Goal: Task Accomplishment & Management: Manage account settings

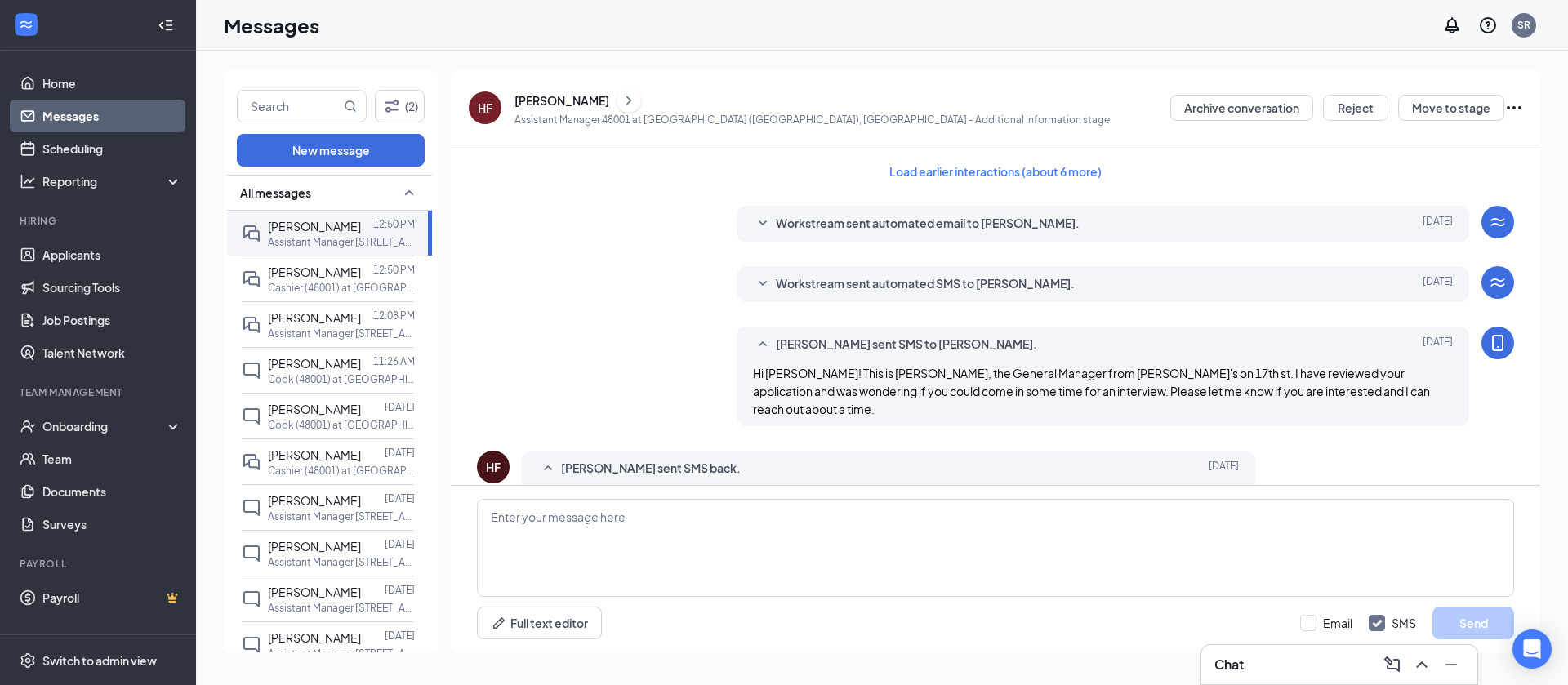
scroll to position [557, 0]
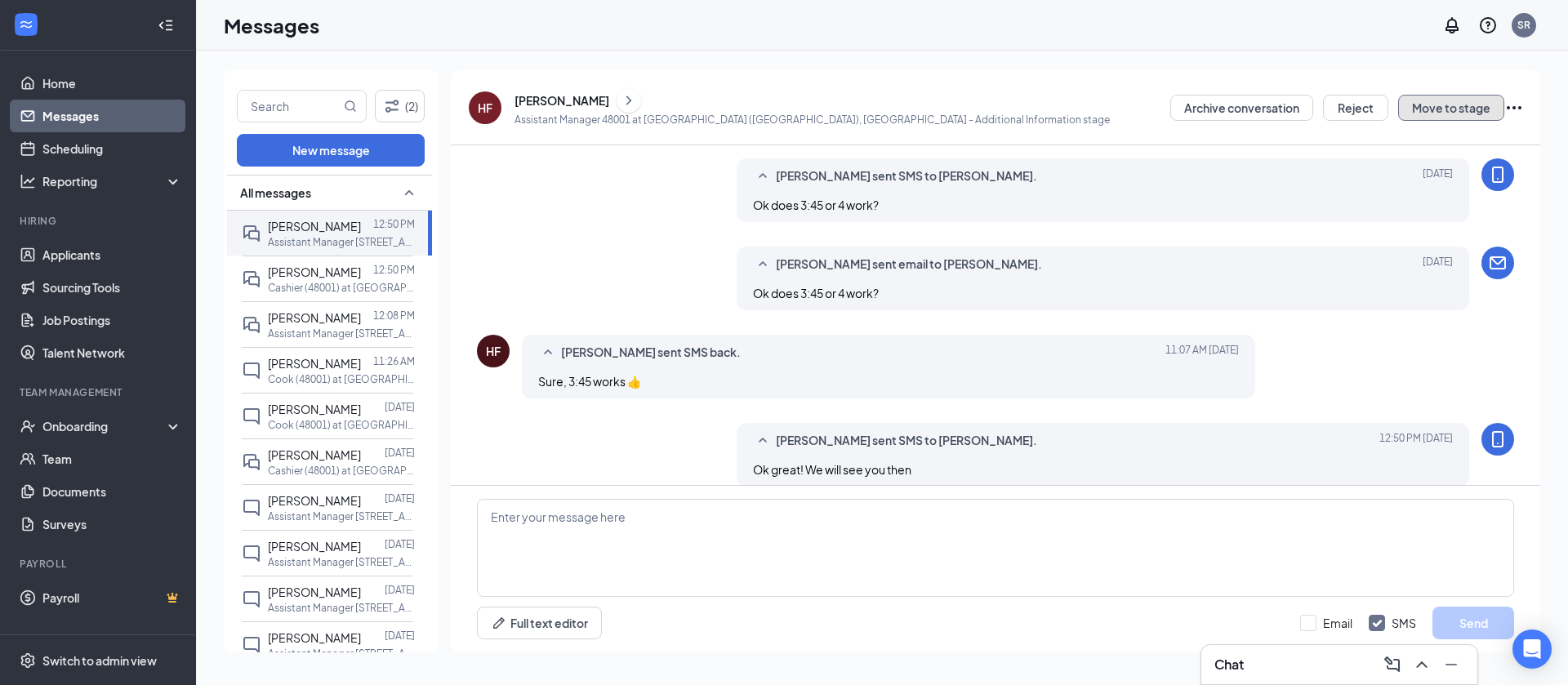
click at [1450, 105] on button "Move to stage" at bounding box center [1451, 108] width 106 height 26
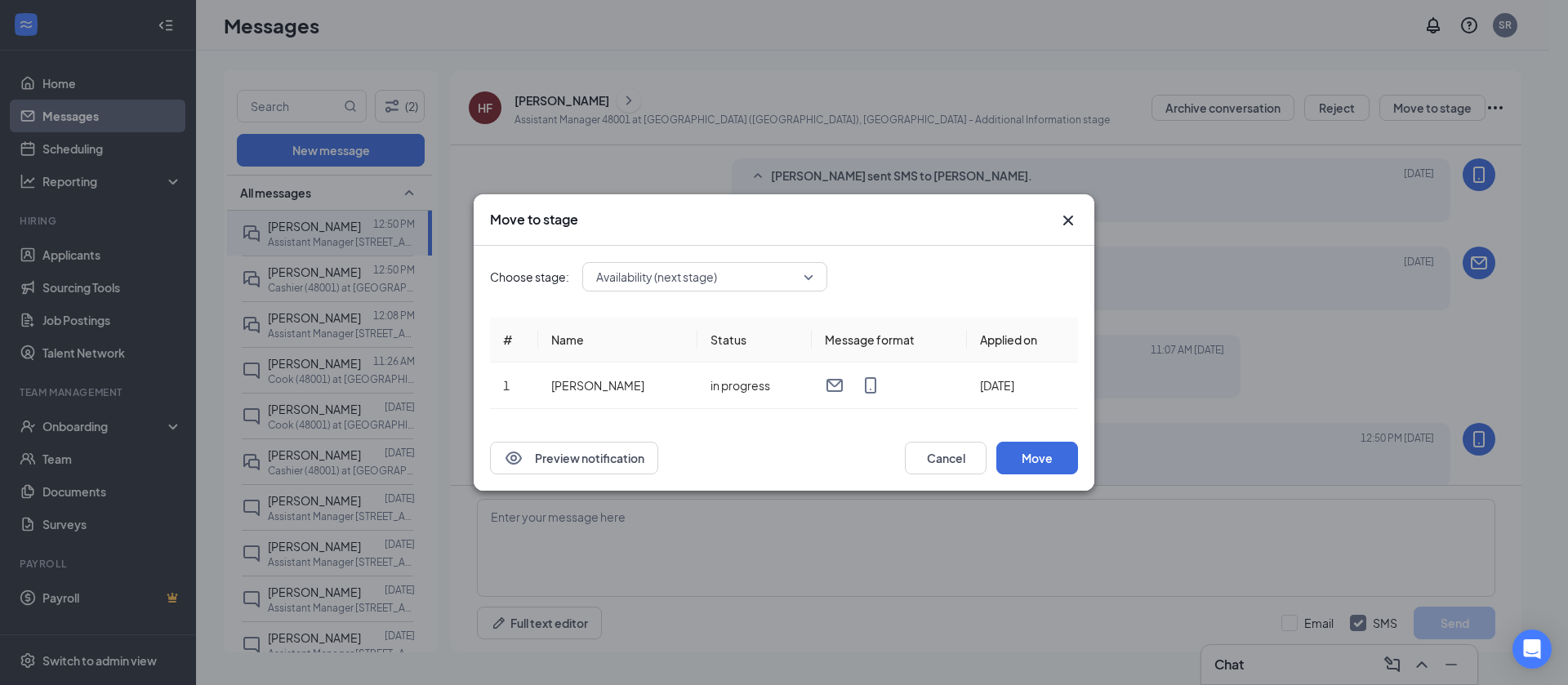
click at [606, 275] on span "Availability (next stage)" at bounding box center [656, 277] width 121 height 25
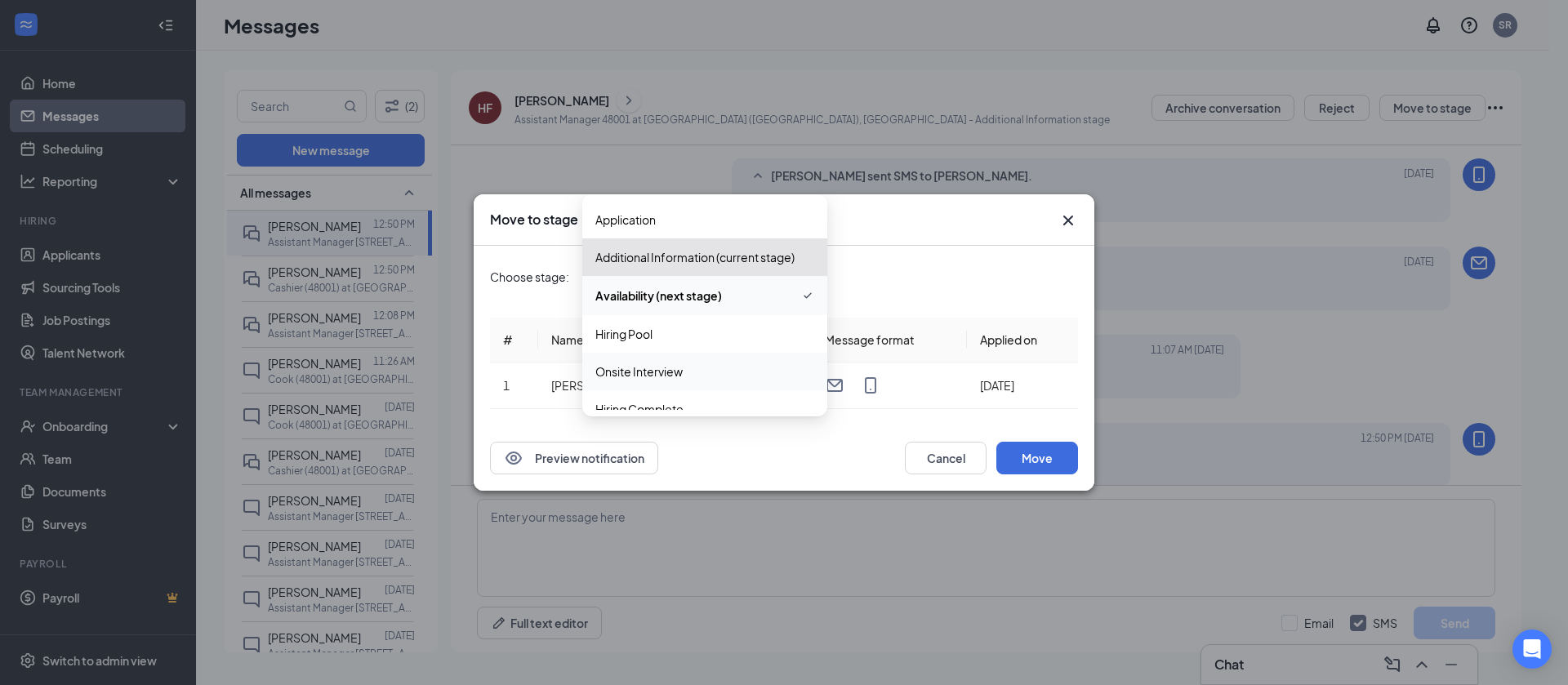
click at [643, 369] on span "Onsite Interview" at bounding box center [638, 372] width 87 height 18
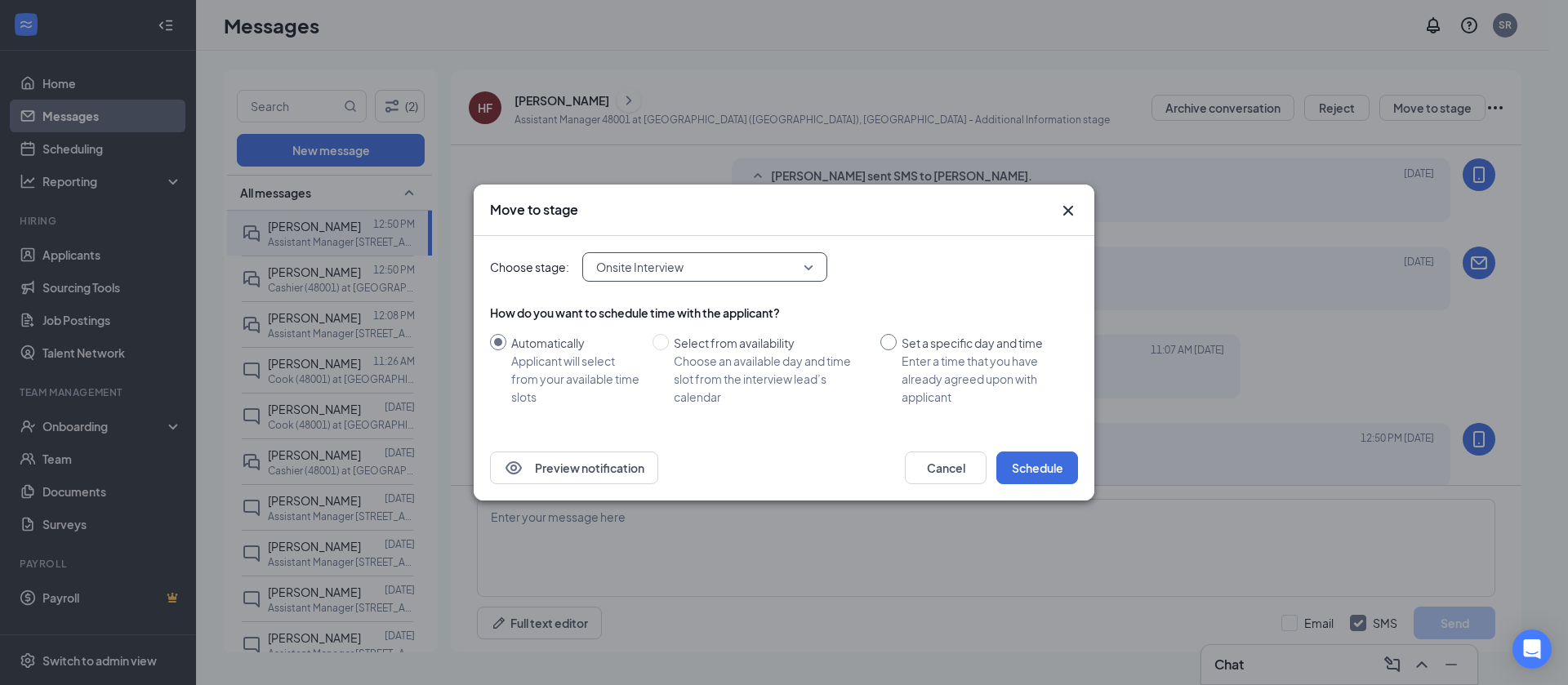
click at [898, 341] on span "Set a specific day and time Enter a time that you have already agreed upon with…" at bounding box center [984, 370] width 175 height 72
click at [897, 341] on input "Set a specific day and time Enter a time that you have already agreed upon with…" at bounding box center [888, 342] width 16 height 16
radio input "true"
radio input "false"
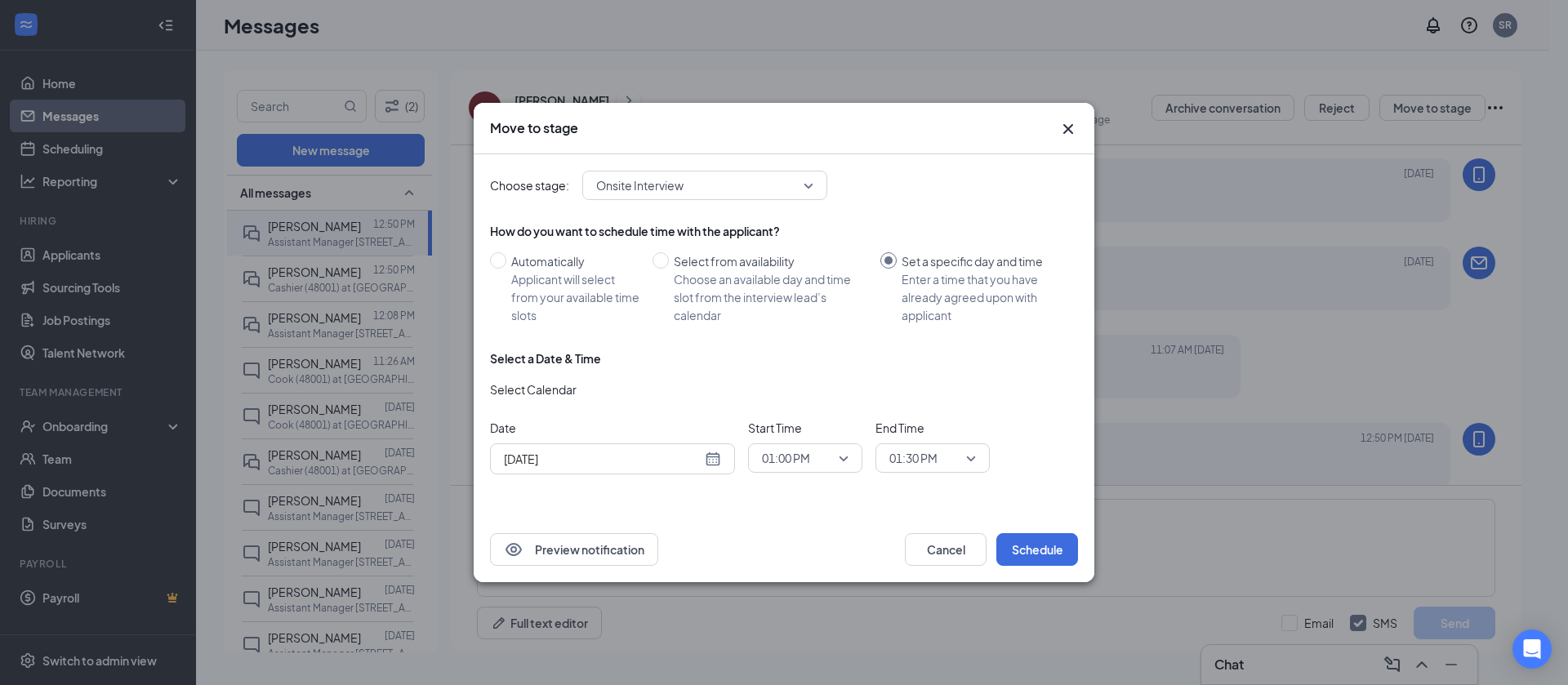
click at [720, 460] on div "[DATE]" at bounding box center [612, 459] width 217 height 18
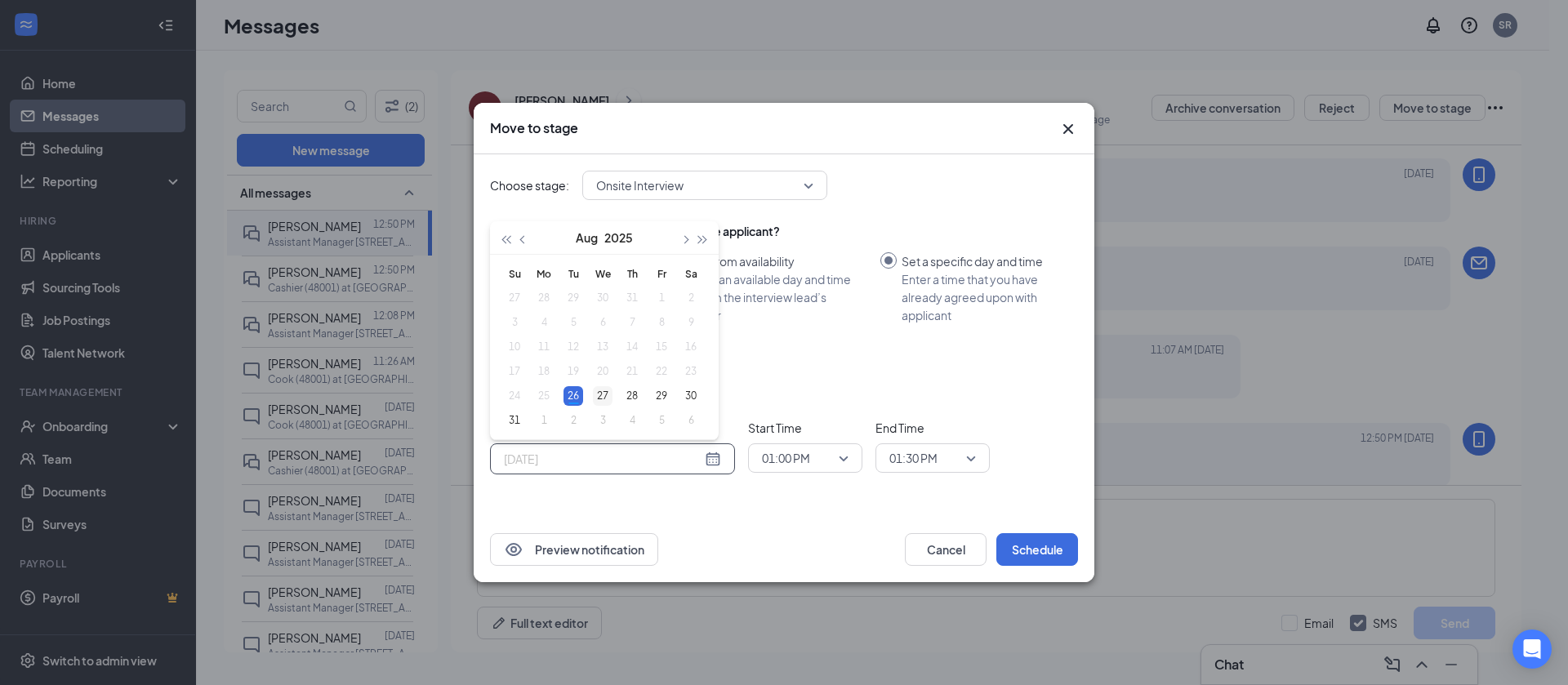
type input "[DATE]"
click at [599, 386] on div "27" at bounding box center [603, 396] width 20 height 20
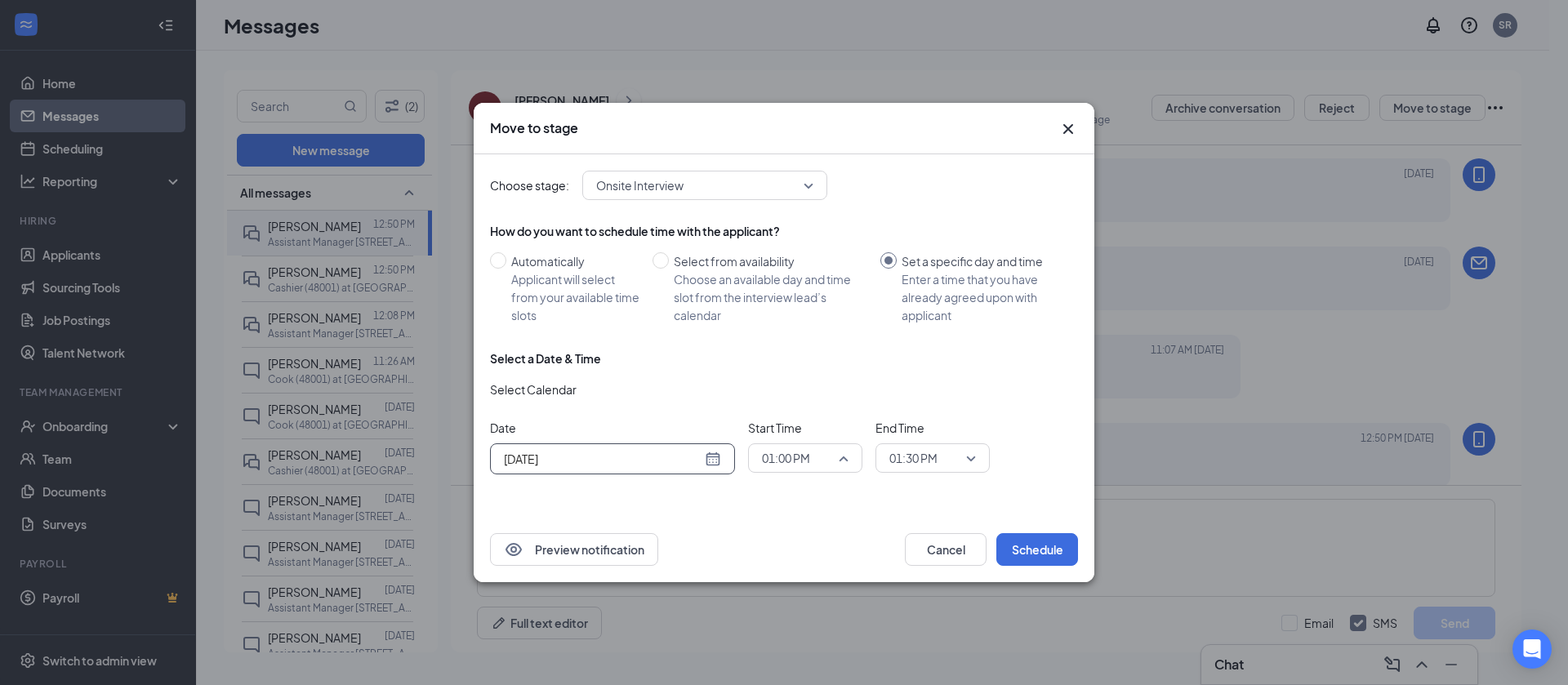
click at [819, 452] on span "01:00 PM" at bounding box center [798, 458] width 72 height 25
click at [809, 371] on span "03:45 PM" at bounding box center [785, 371] width 48 height 18
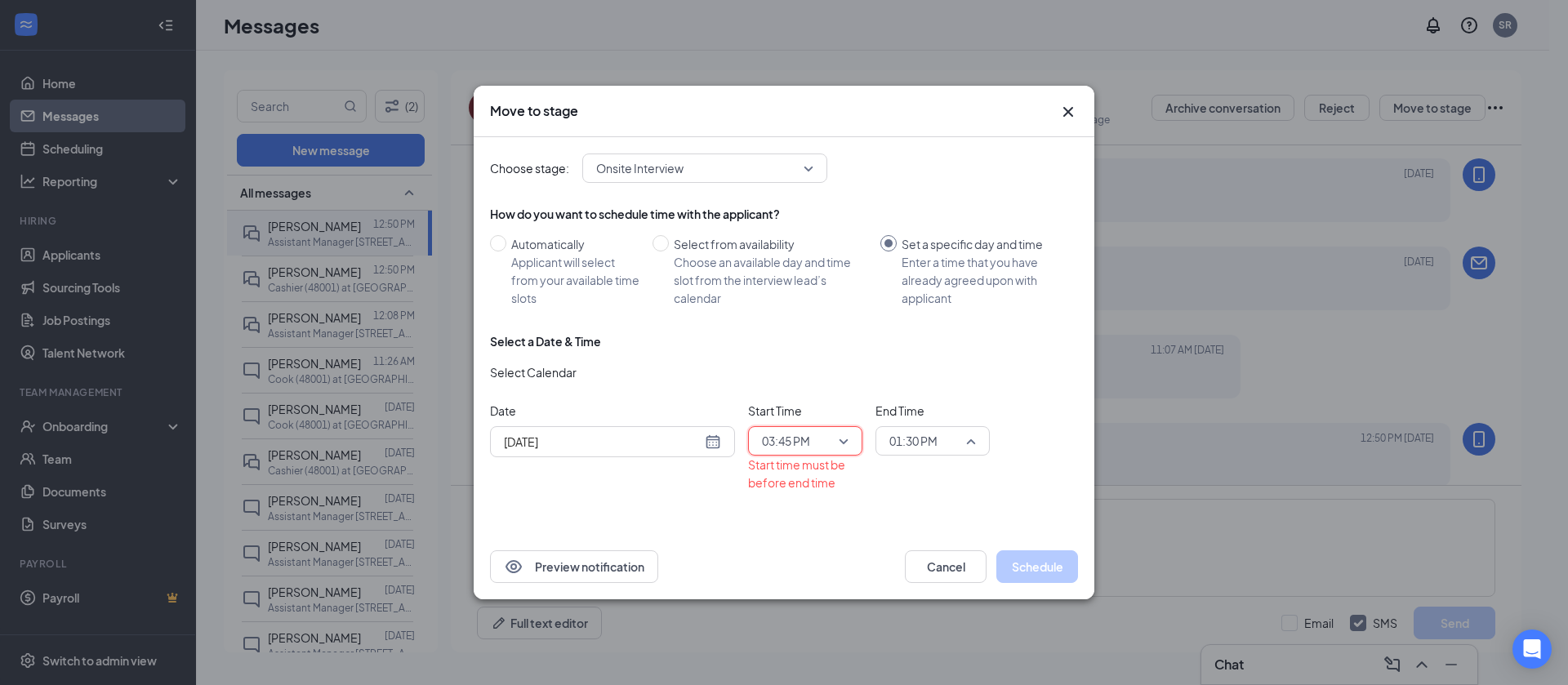
click at [934, 442] on span "01:30 PM" at bounding box center [913, 441] width 48 height 25
click at [960, 363] on div "04:15 PM" at bounding box center [933, 370] width 114 height 38
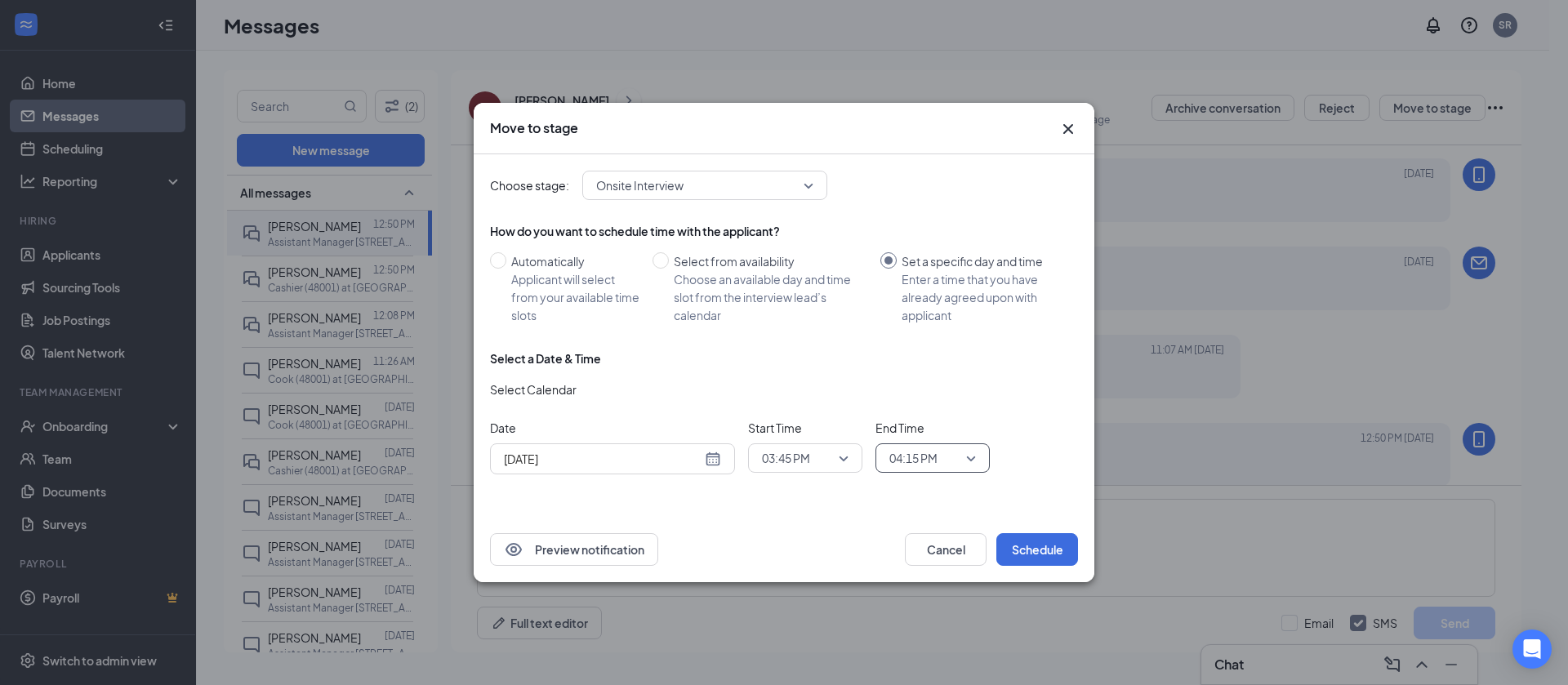
click at [1065, 529] on div "Preview notification Cancel Schedule" at bounding box center [784, 549] width 621 height 65
click at [1041, 552] on button "Schedule" at bounding box center [1037, 549] width 82 height 33
click at [1067, 120] on icon "Cross" at bounding box center [1069, 129] width 20 height 20
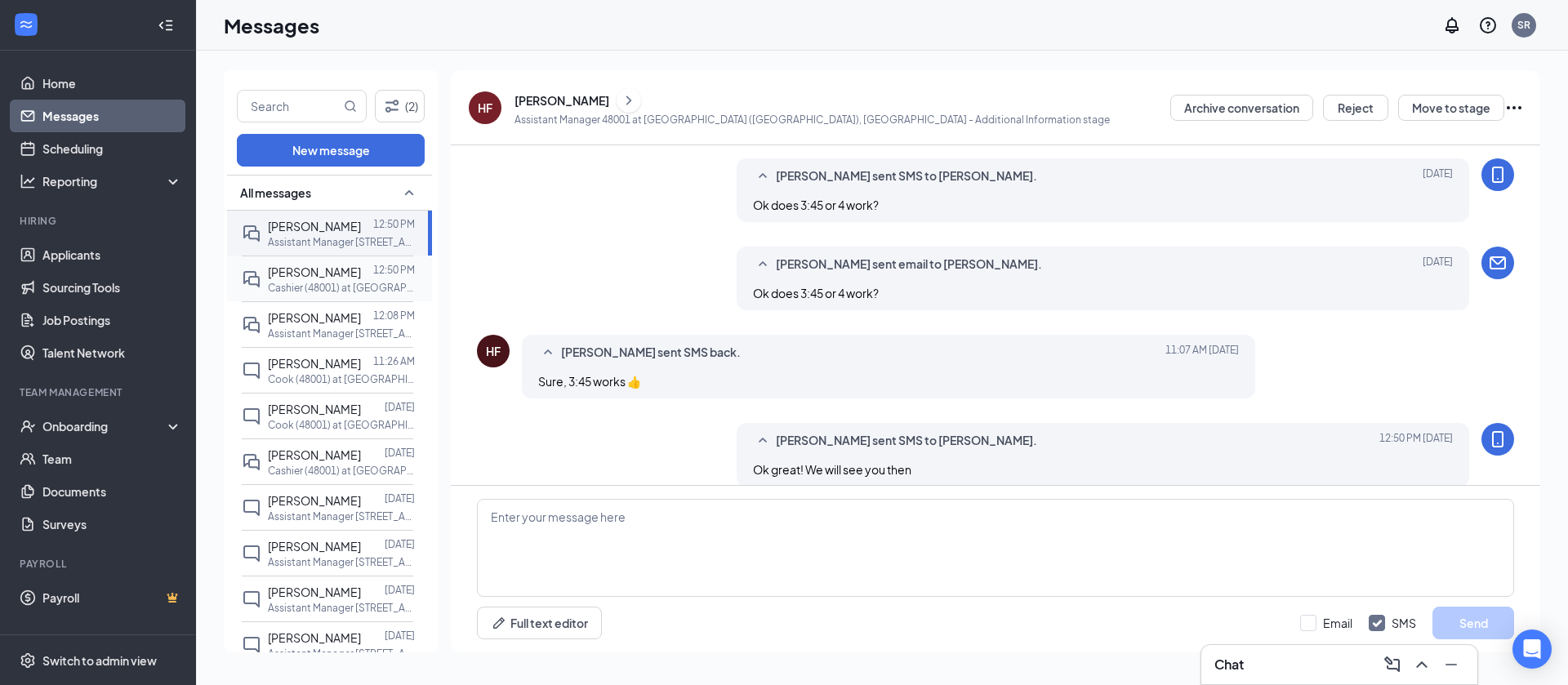
click at [328, 281] on div "[PERSON_NAME]" at bounding box center [314, 272] width 93 height 18
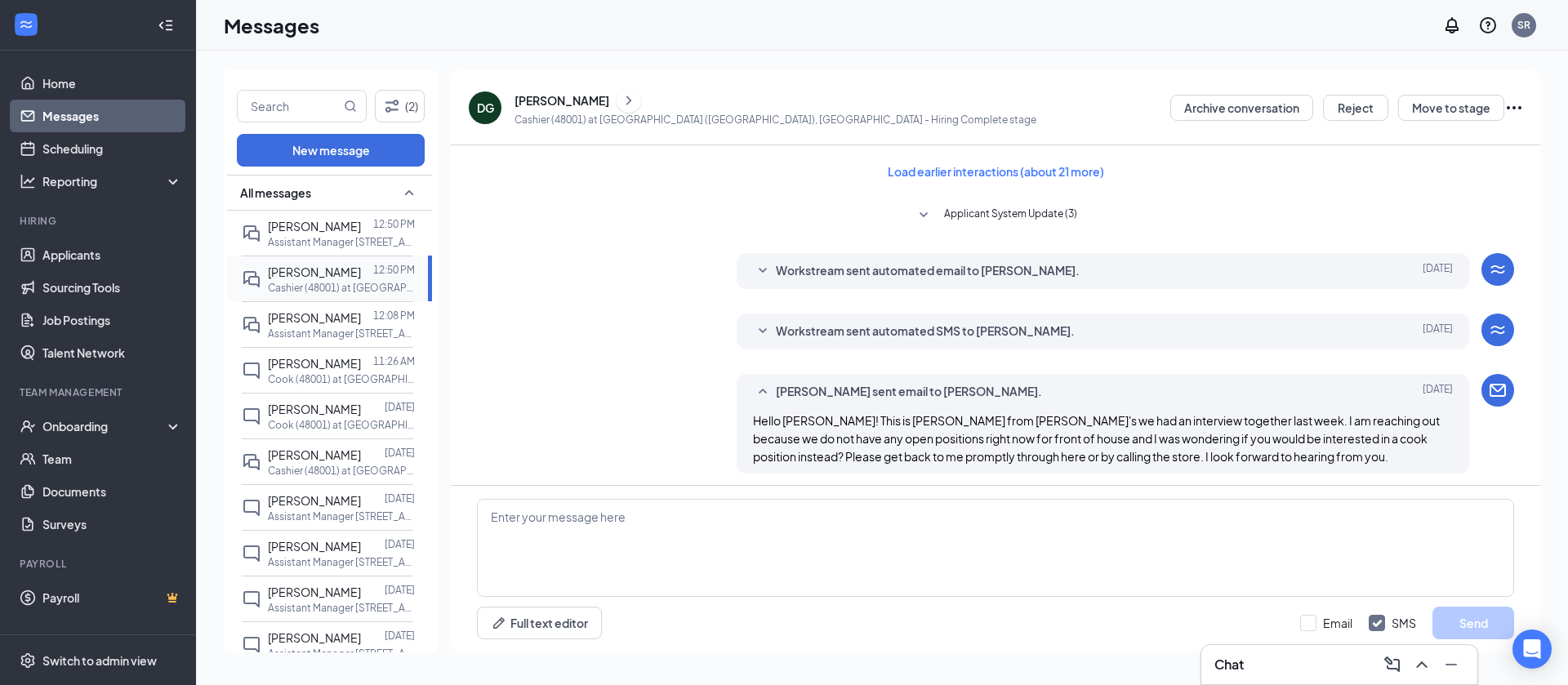
scroll to position [376, 0]
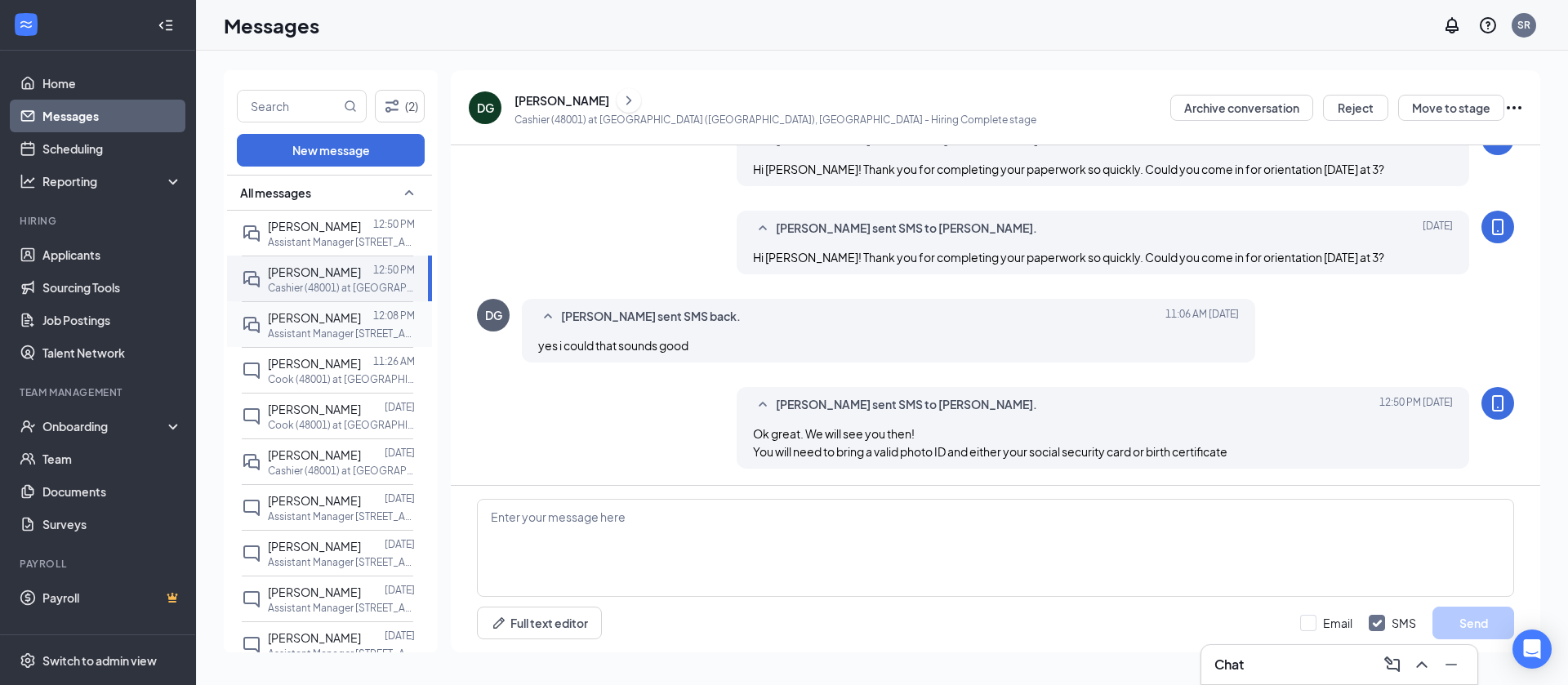
click at [342, 341] on p "Assistant Manager [STREET_ADDRESS]" at bounding box center [341, 334] width 147 height 14
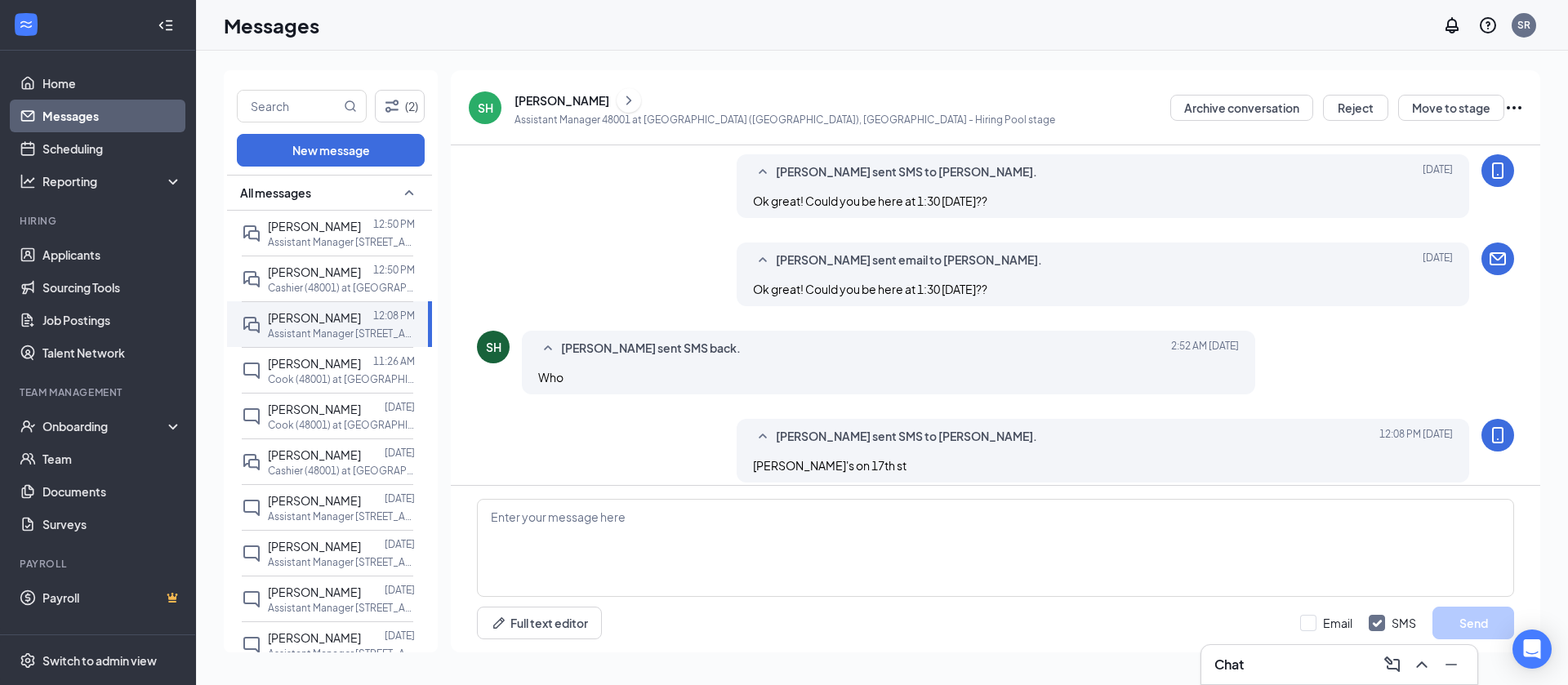
scroll to position [570, 0]
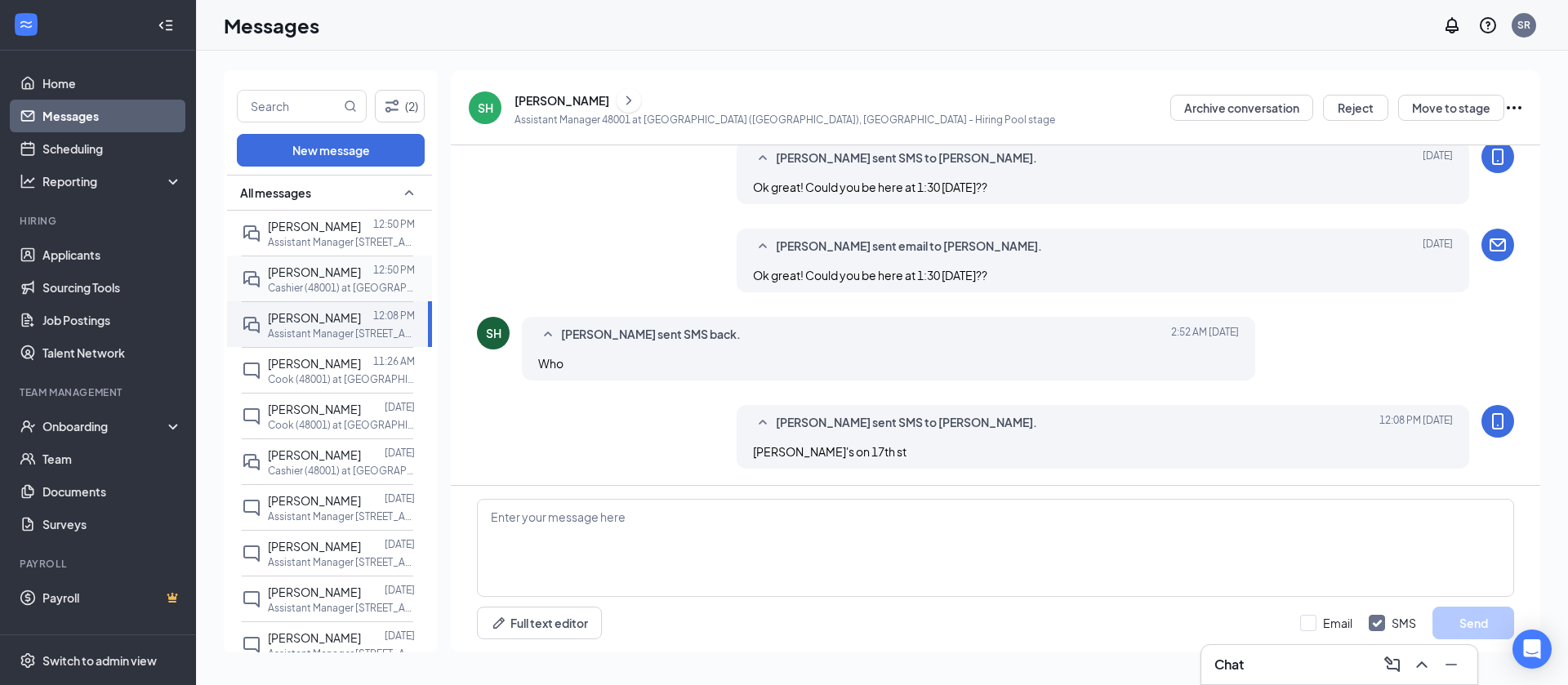
click at [290, 274] on span "[PERSON_NAME]" at bounding box center [314, 272] width 93 height 15
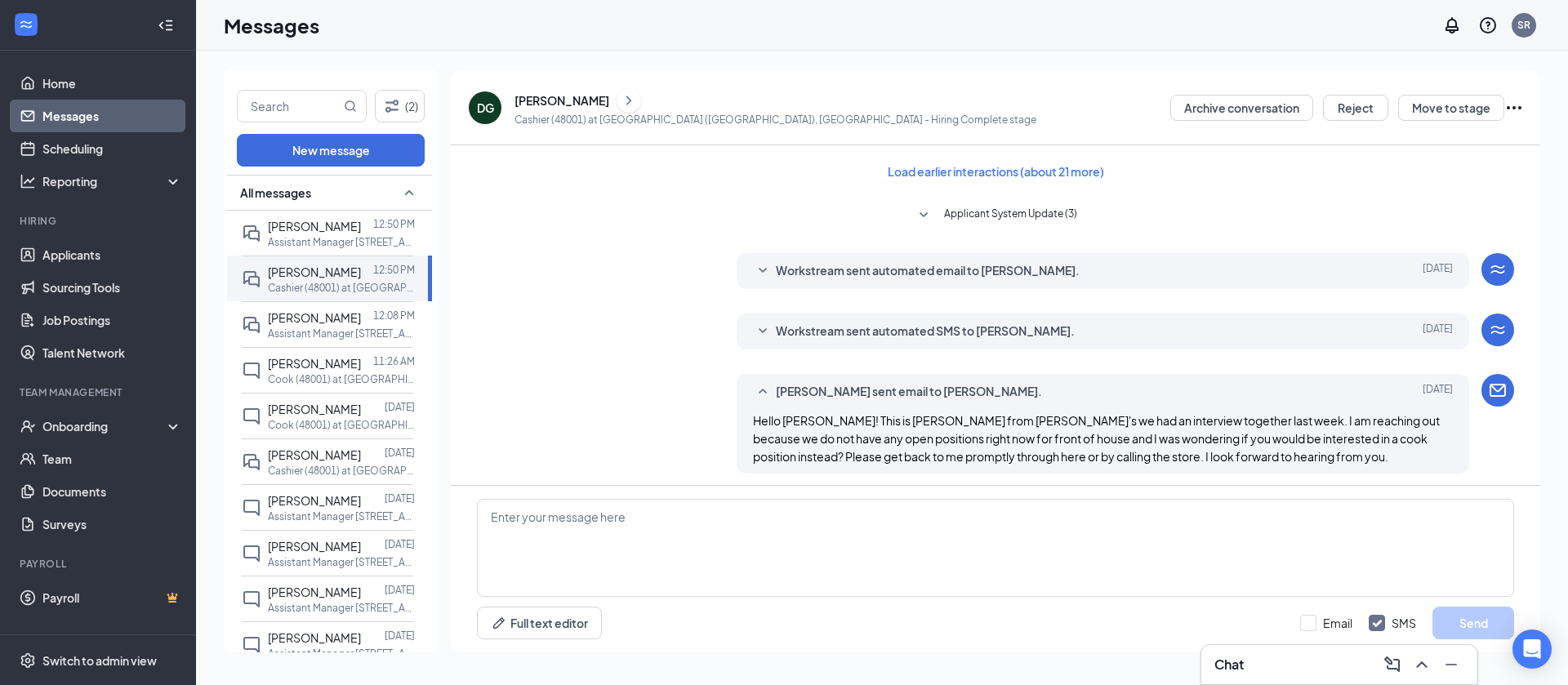
scroll to position [376, 0]
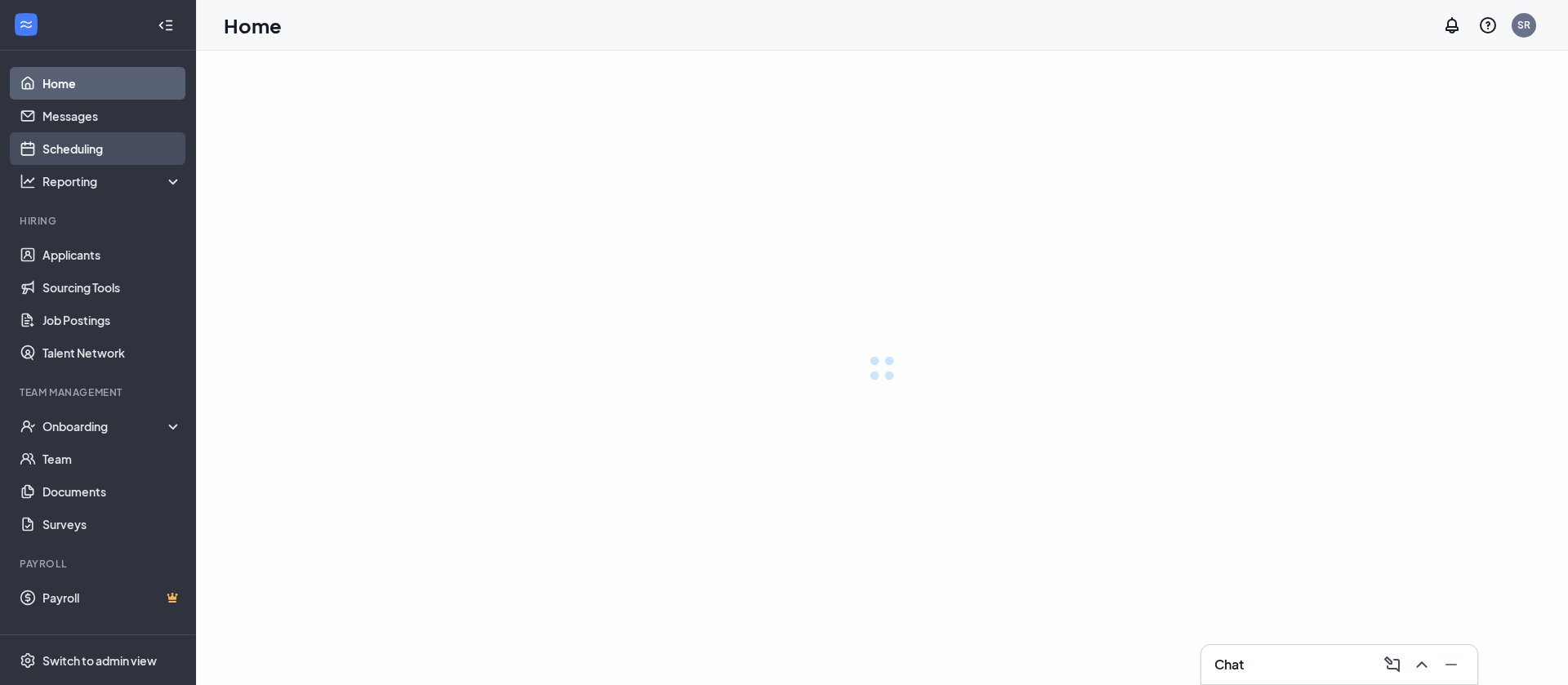
click at [104, 149] on link "Scheduling" at bounding box center [112, 148] width 140 height 33
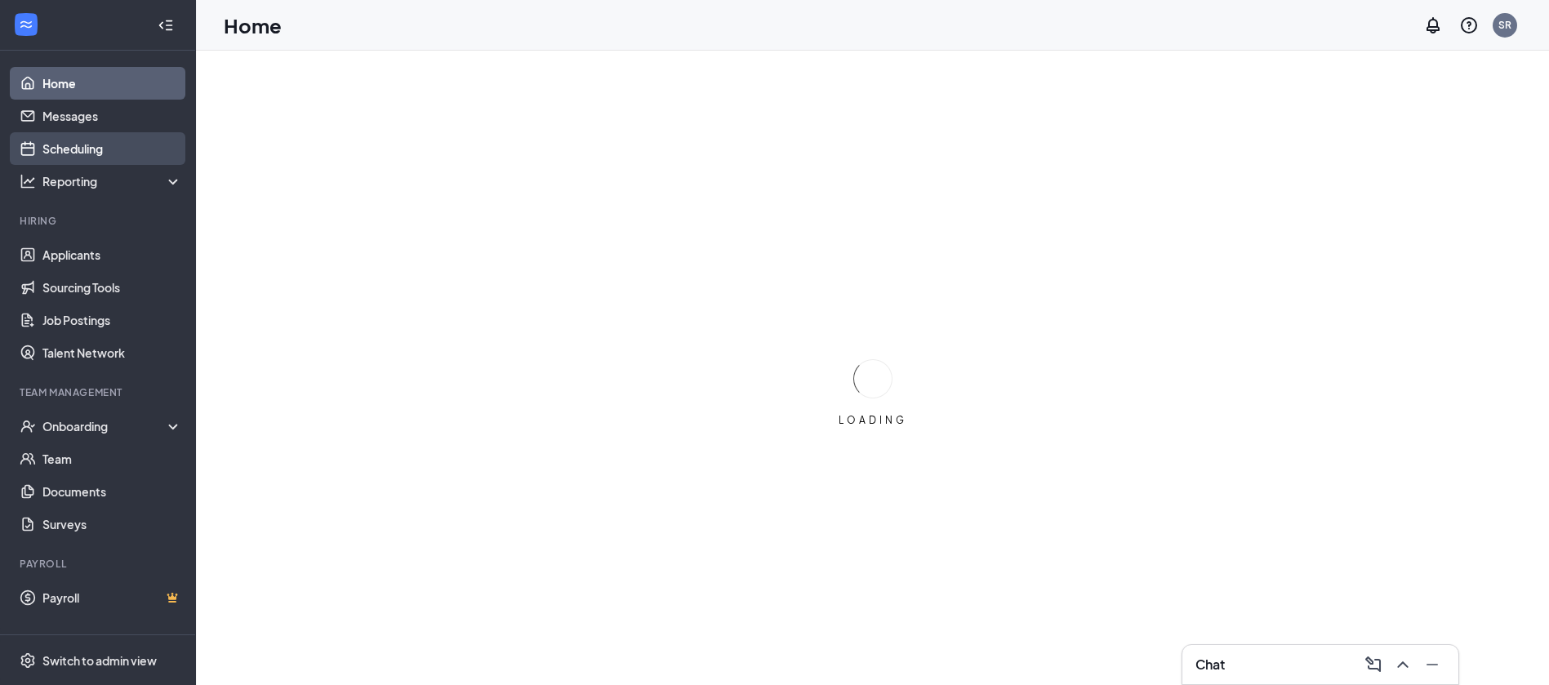
click at [104, 149] on link "Scheduling" at bounding box center [112, 148] width 140 height 33
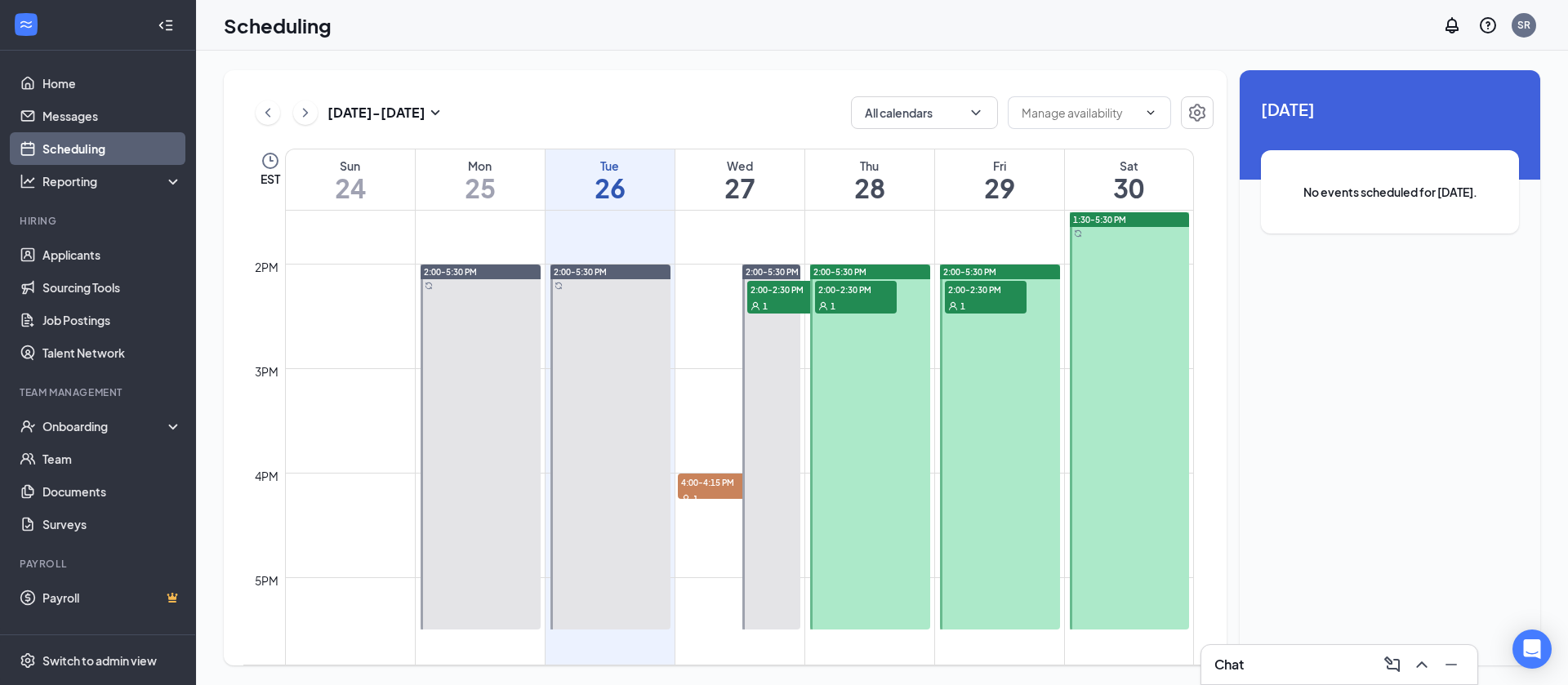
scroll to position [1406, 0]
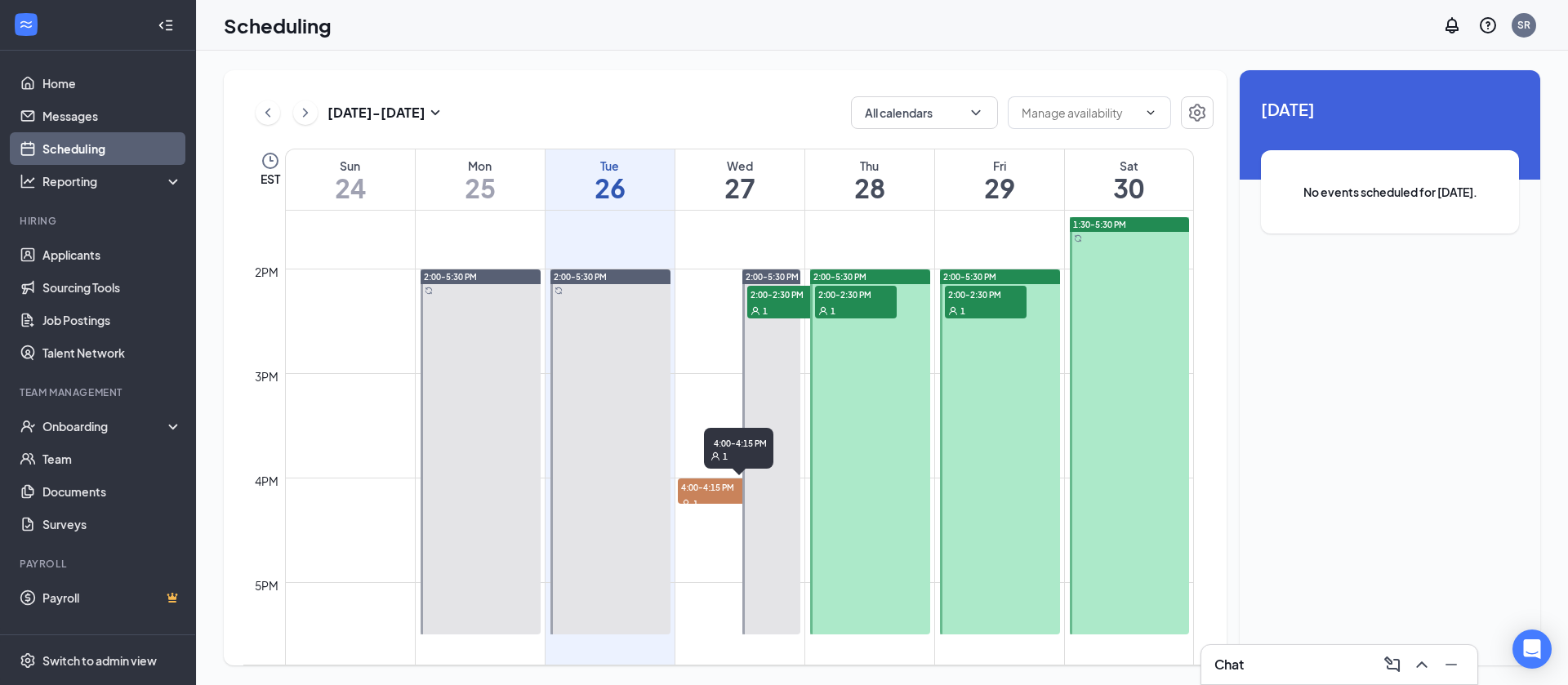
click at [689, 486] on span "4:00-4:15 PM" at bounding box center [719, 487] width 82 height 16
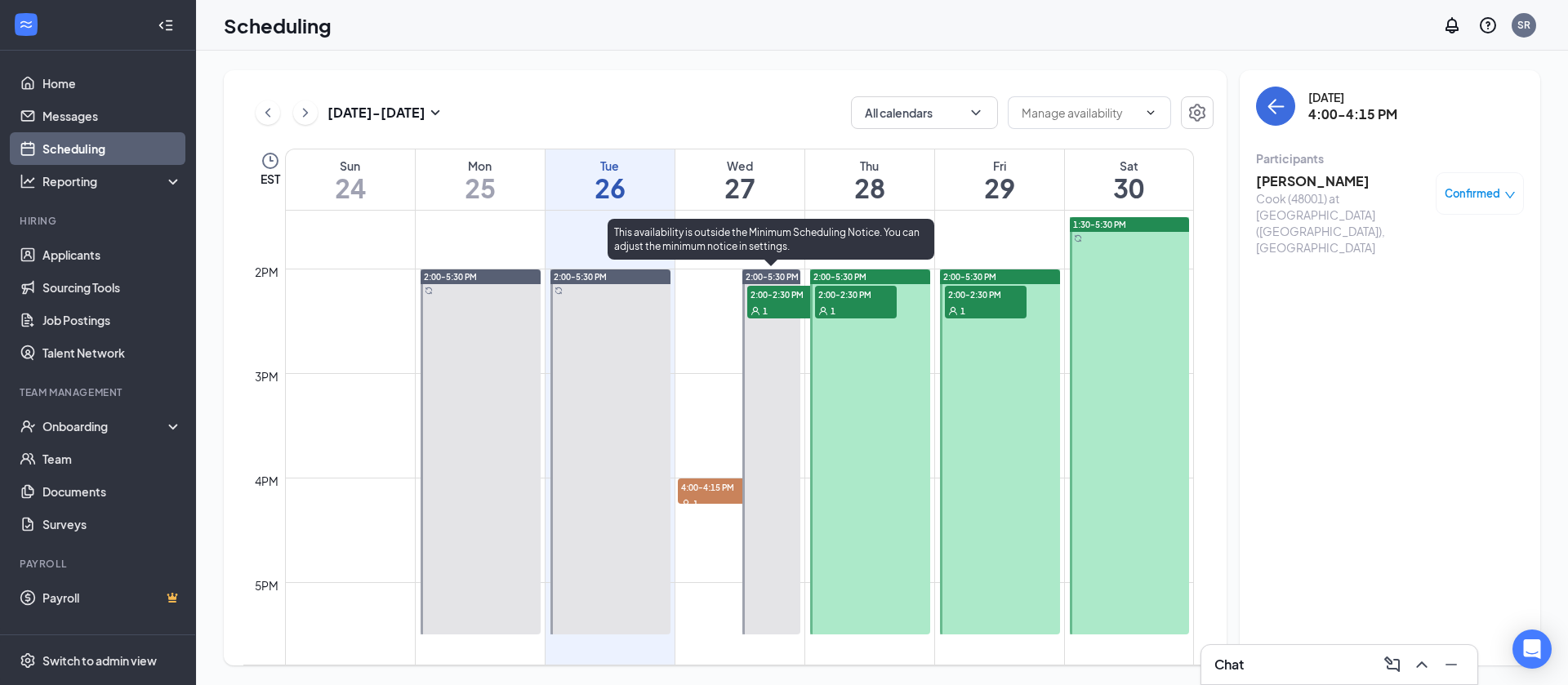
click at [772, 292] on span "2:00-2:30 PM" at bounding box center [788, 294] width 82 height 16
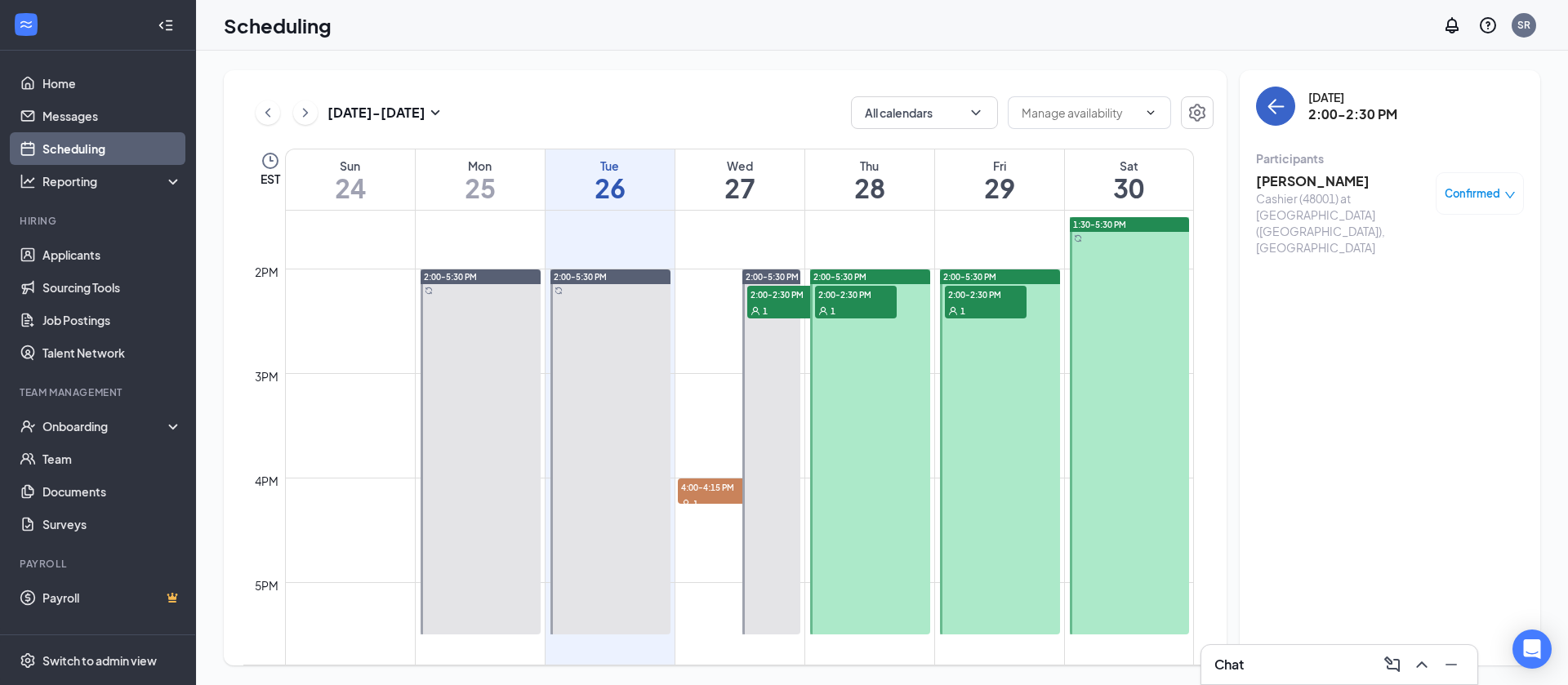
click at [1275, 102] on icon "ArrowLeft" at bounding box center [1276, 106] width 20 height 20
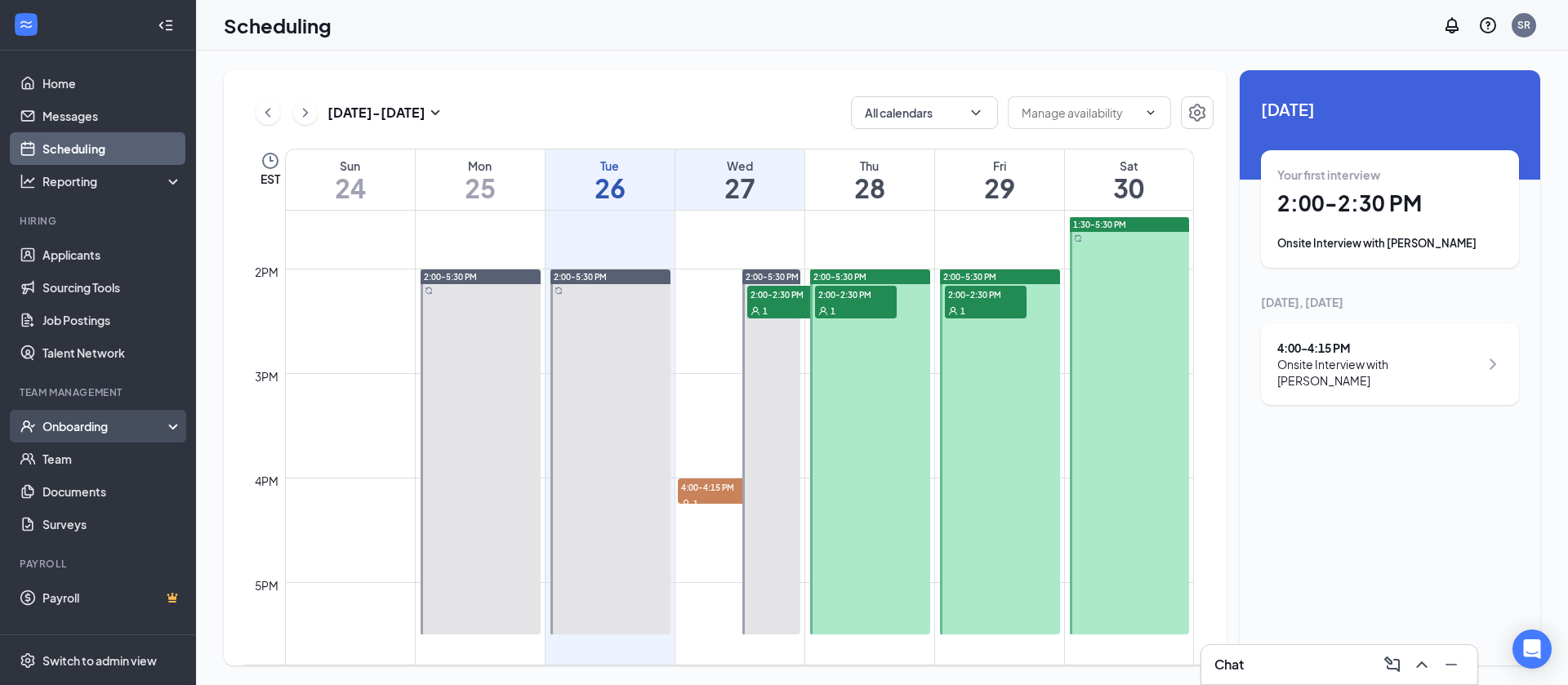
click at [113, 430] on div "Onboarding" at bounding box center [105, 426] width 126 height 16
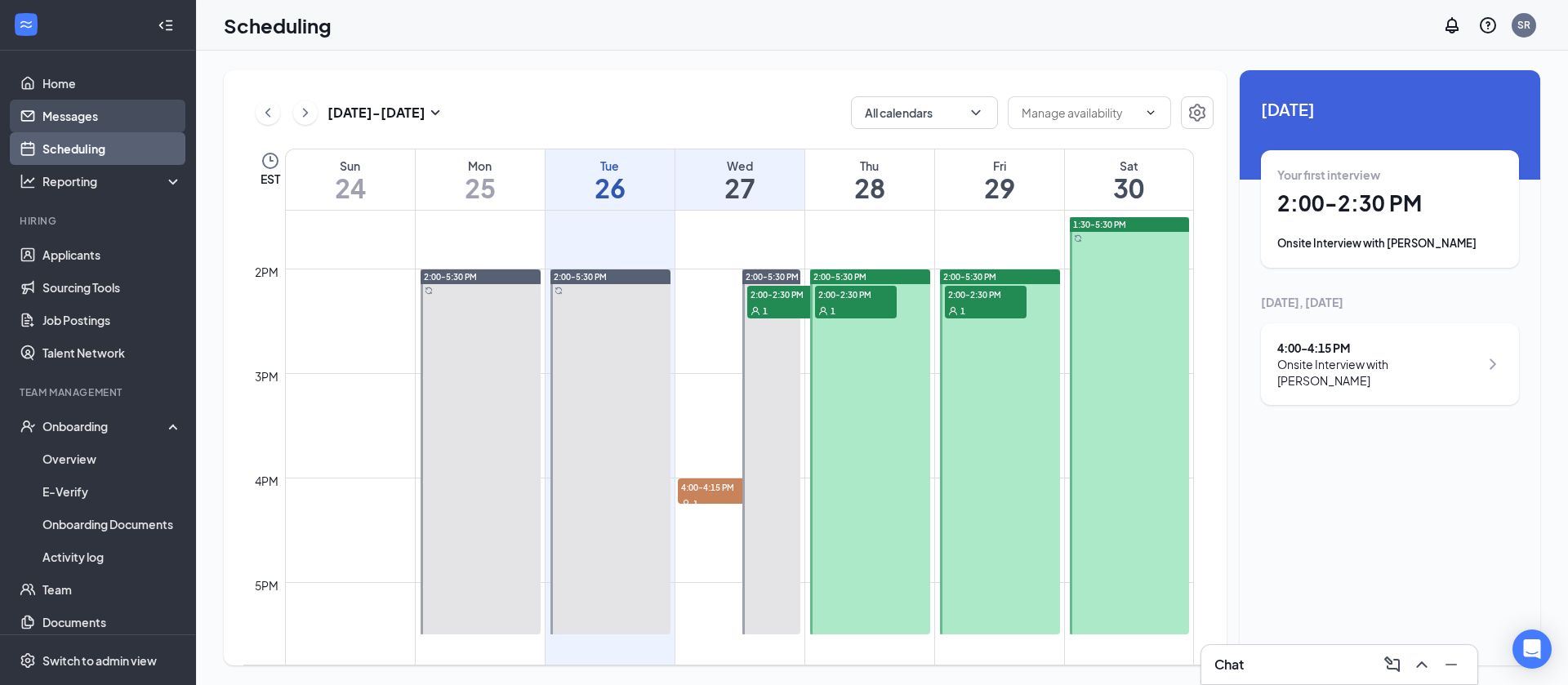
click at [51, 109] on link "Messages" at bounding box center [112, 116] width 140 height 33
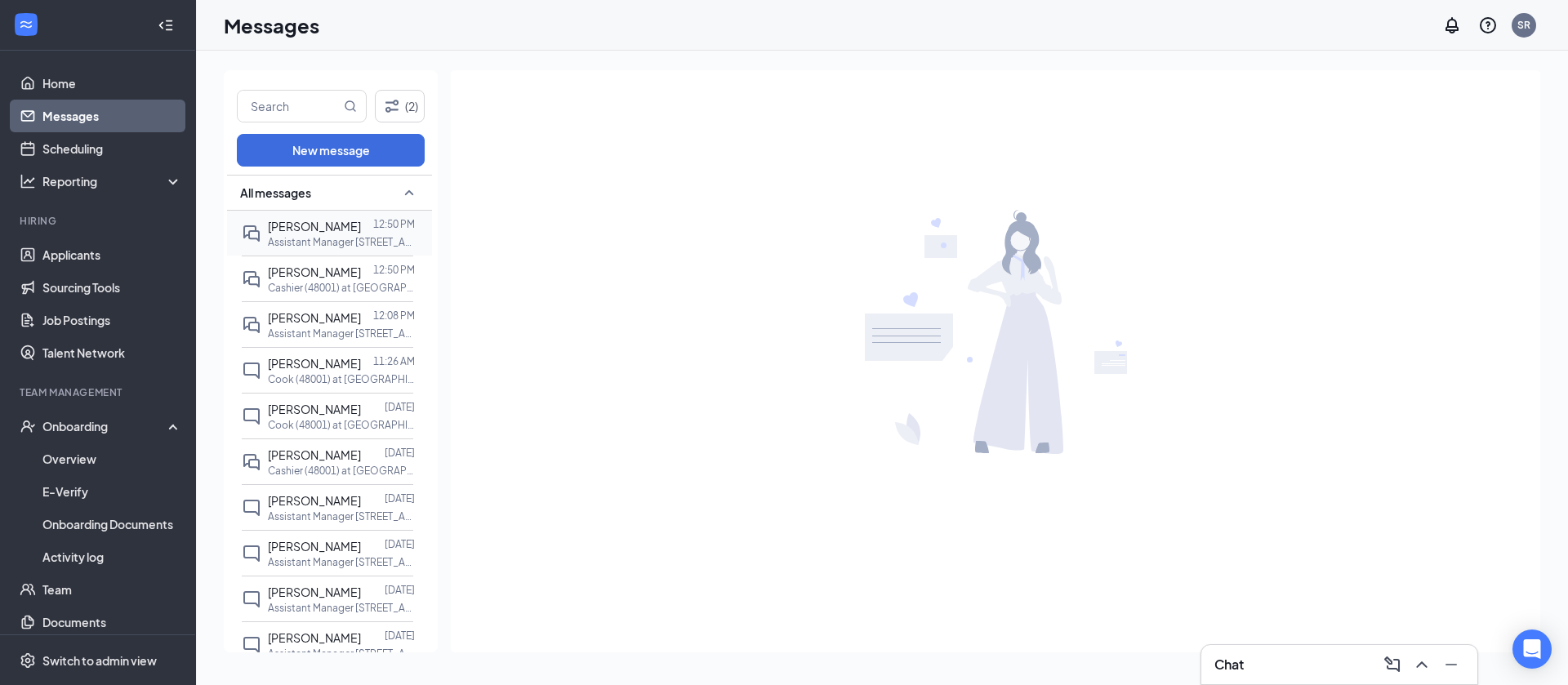
click at [315, 226] on span "[PERSON_NAME]" at bounding box center [314, 226] width 93 height 15
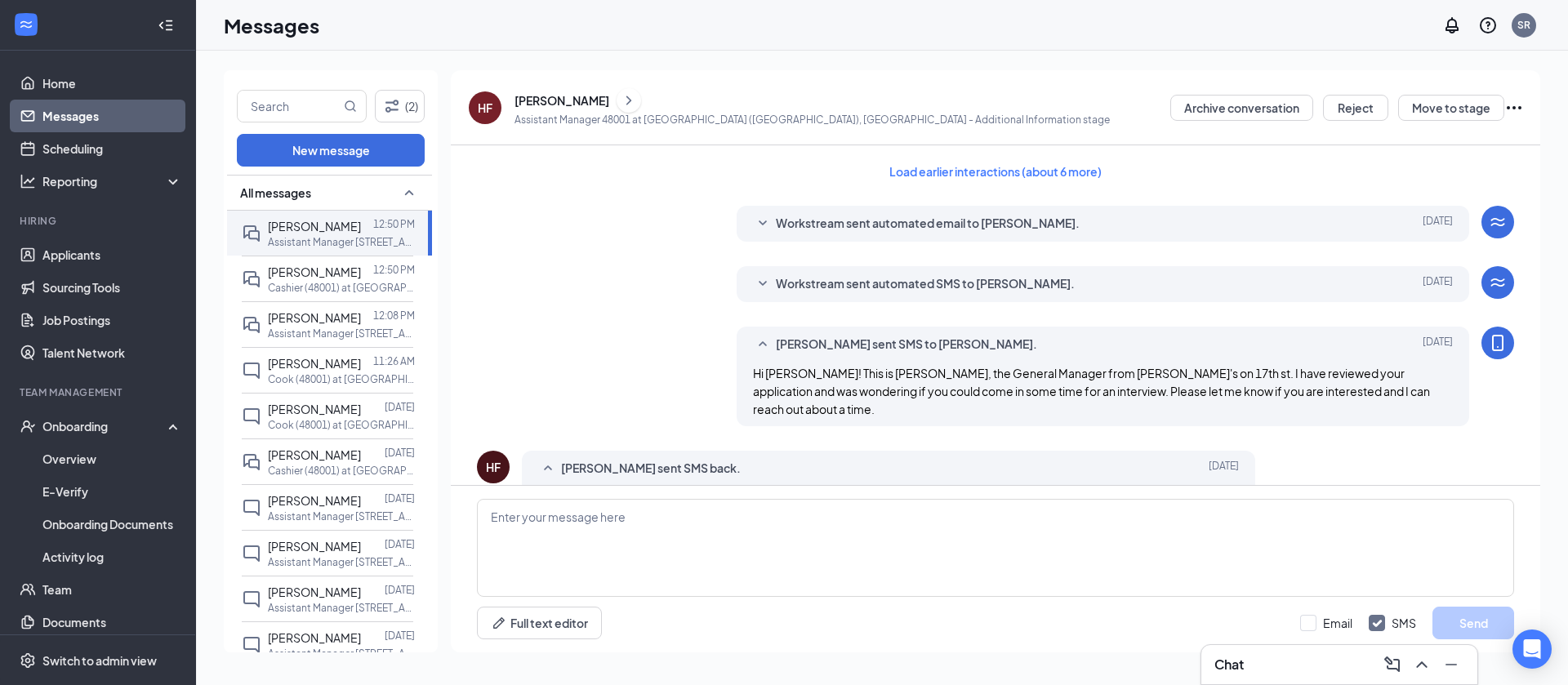
scroll to position [557, 0]
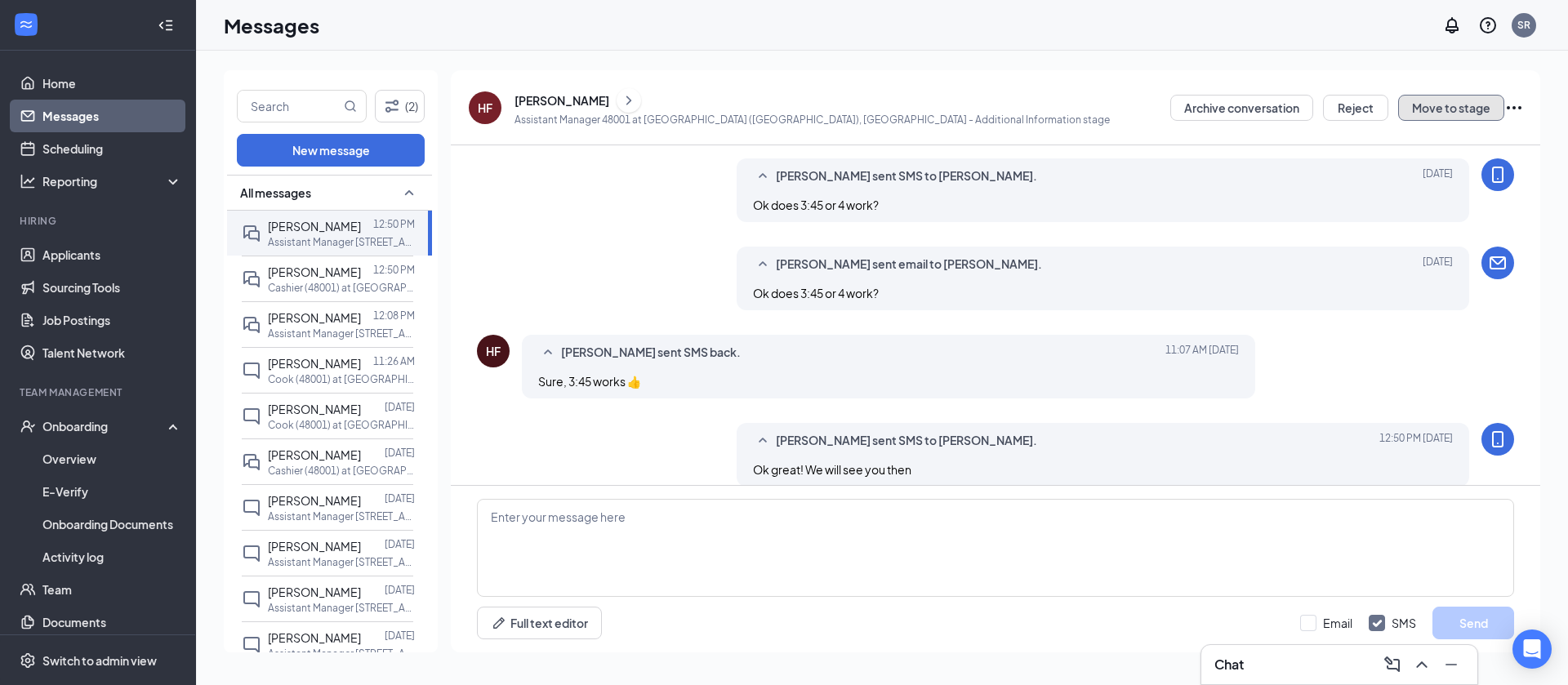
click at [1492, 103] on button "Move to stage" at bounding box center [1451, 108] width 106 height 26
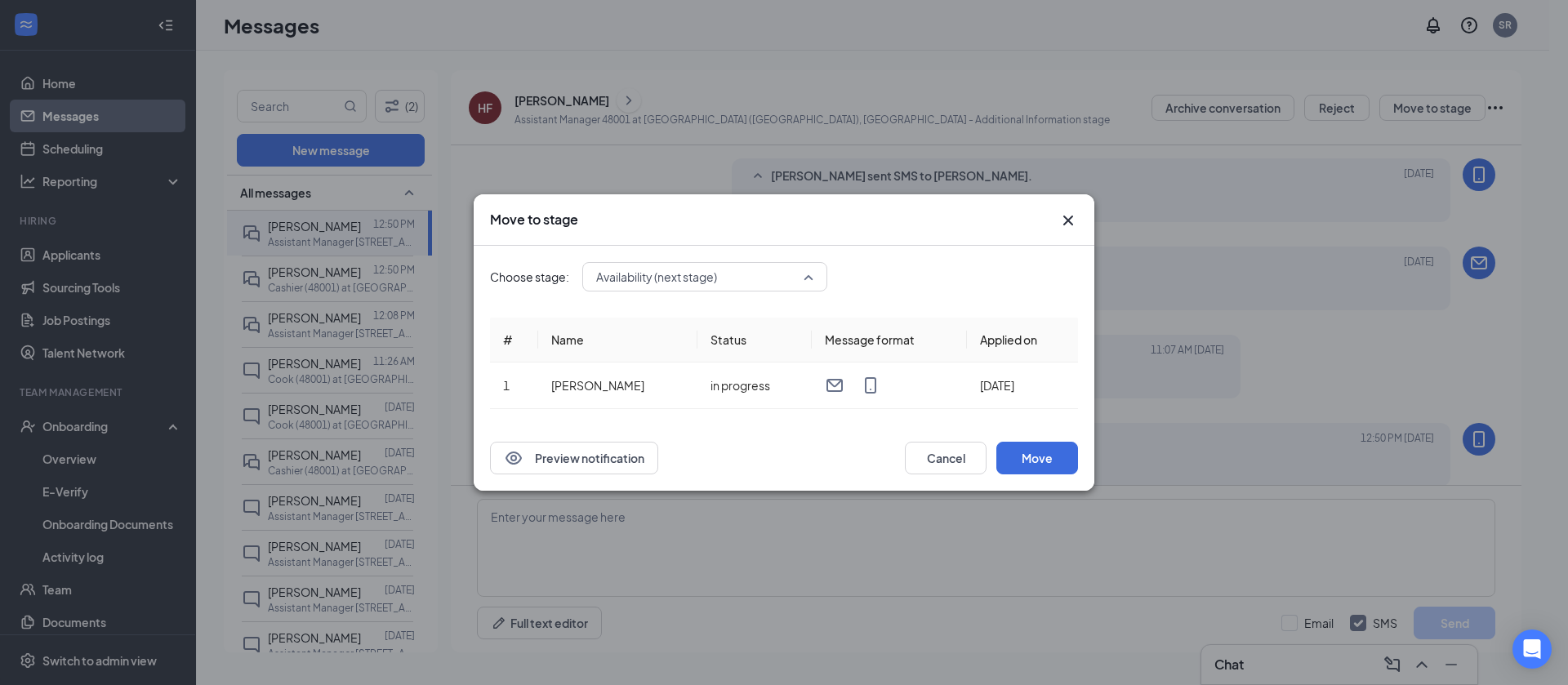
click at [698, 277] on div "Availability (next stage) 3412105 3412106 3412107 Application Additional Inform…" at bounding box center [704, 276] width 245 height 29
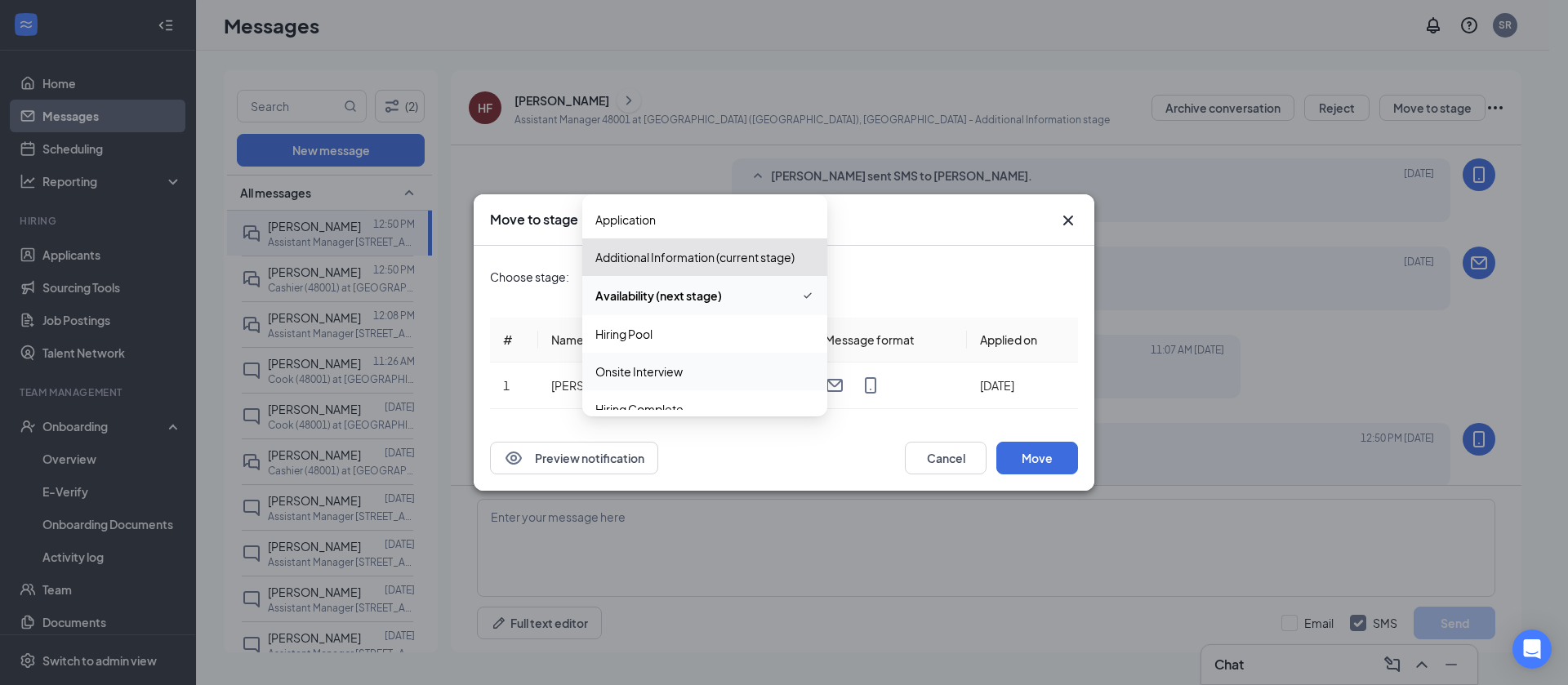
click at [631, 369] on span "Onsite Interview" at bounding box center [638, 372] width 87 height 18
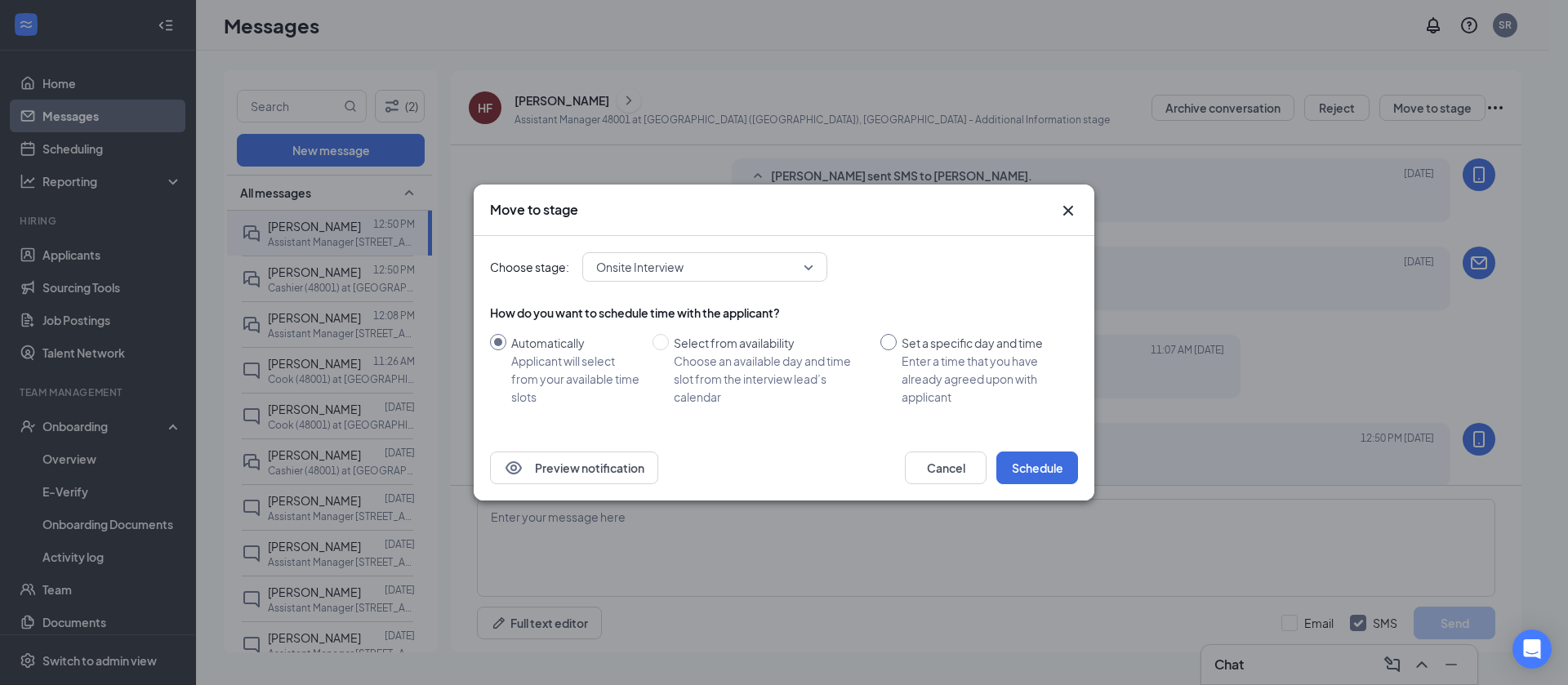
click at [886, 349] on input "Set a specific day and time Enter a time that you have already agreed upon with…" at bounding box center [888, 342] width 16 height 16
radio input "true"
radio input "false"
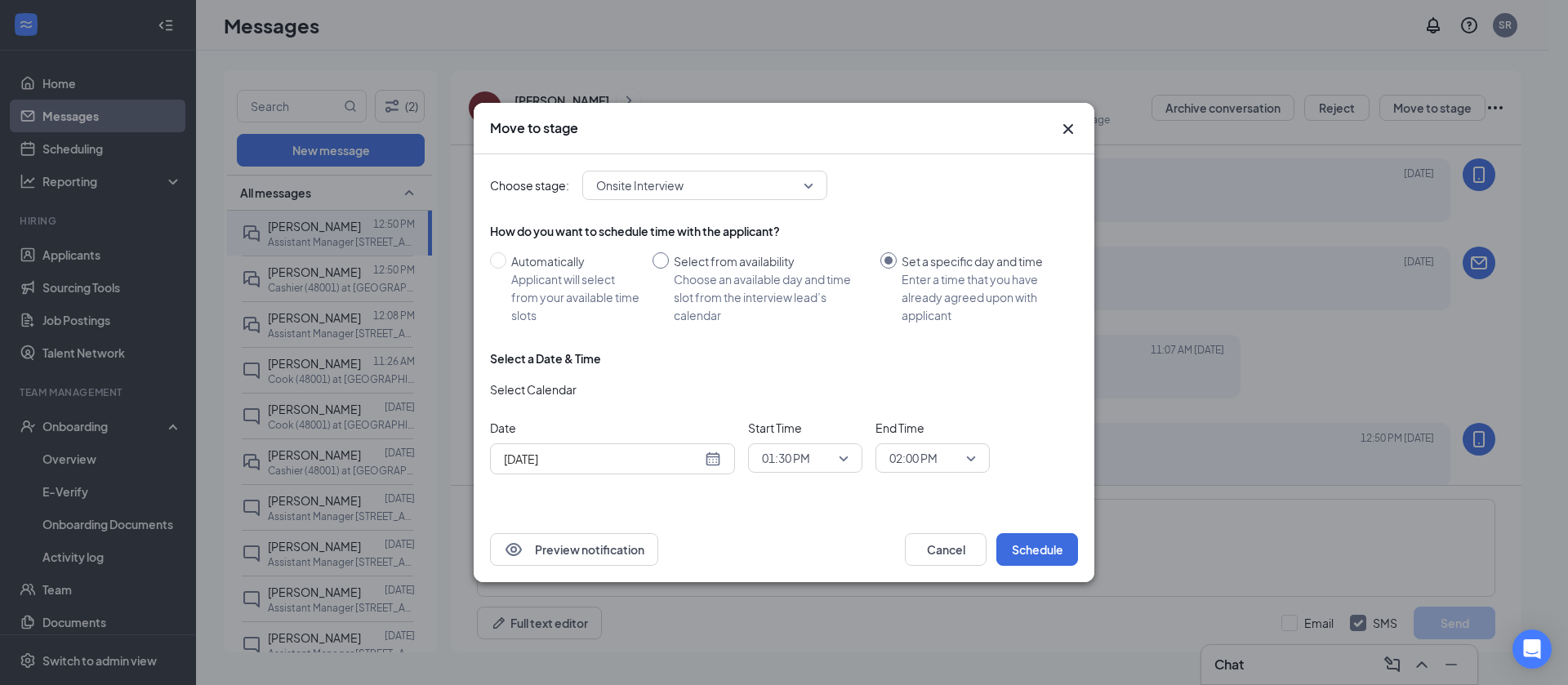
click at [659, 261] on input "Select from availability Choose an available day and time slot from the intervi…" at bounding box center [661, 260] width 16 height 16
radio input "true"
radio input "false"
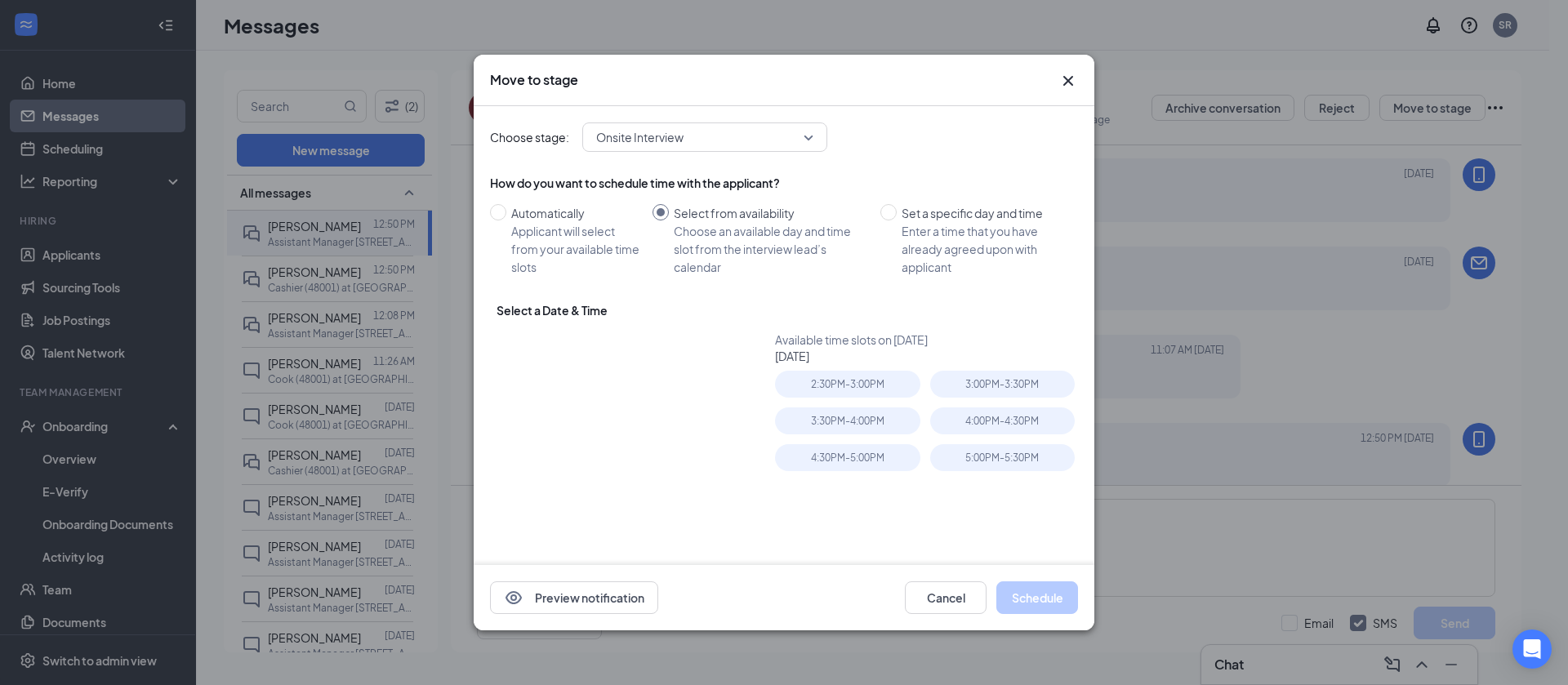
type input "[DATE]"
click at [880, 210] on input "Set a specific day and time Enter a time that you have already agreed upon with…" at bounding box center [888, 212] width 16 height 16
radio input "true"
radio input "false"
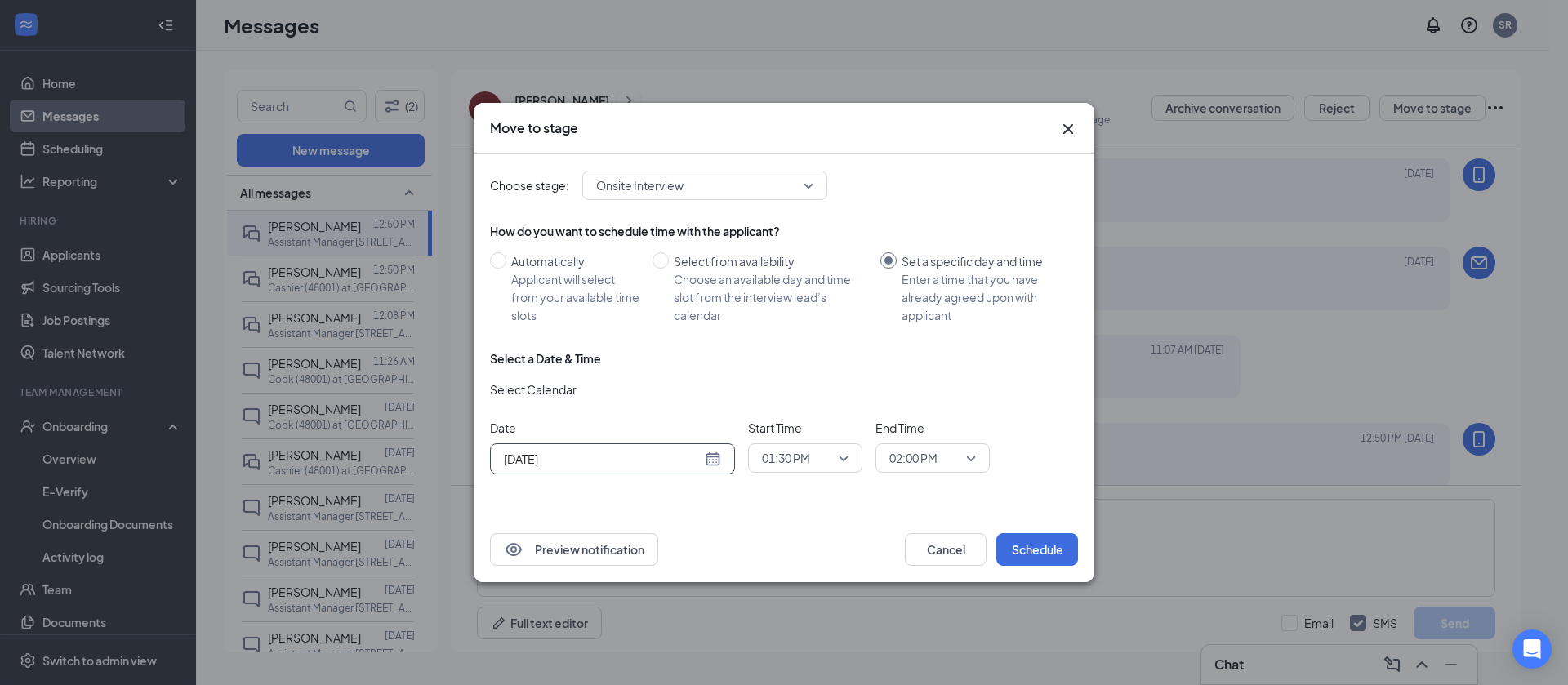
click at [714, 457] on div "[DATE]" at bounding box center [612, 459] width 217 height 18
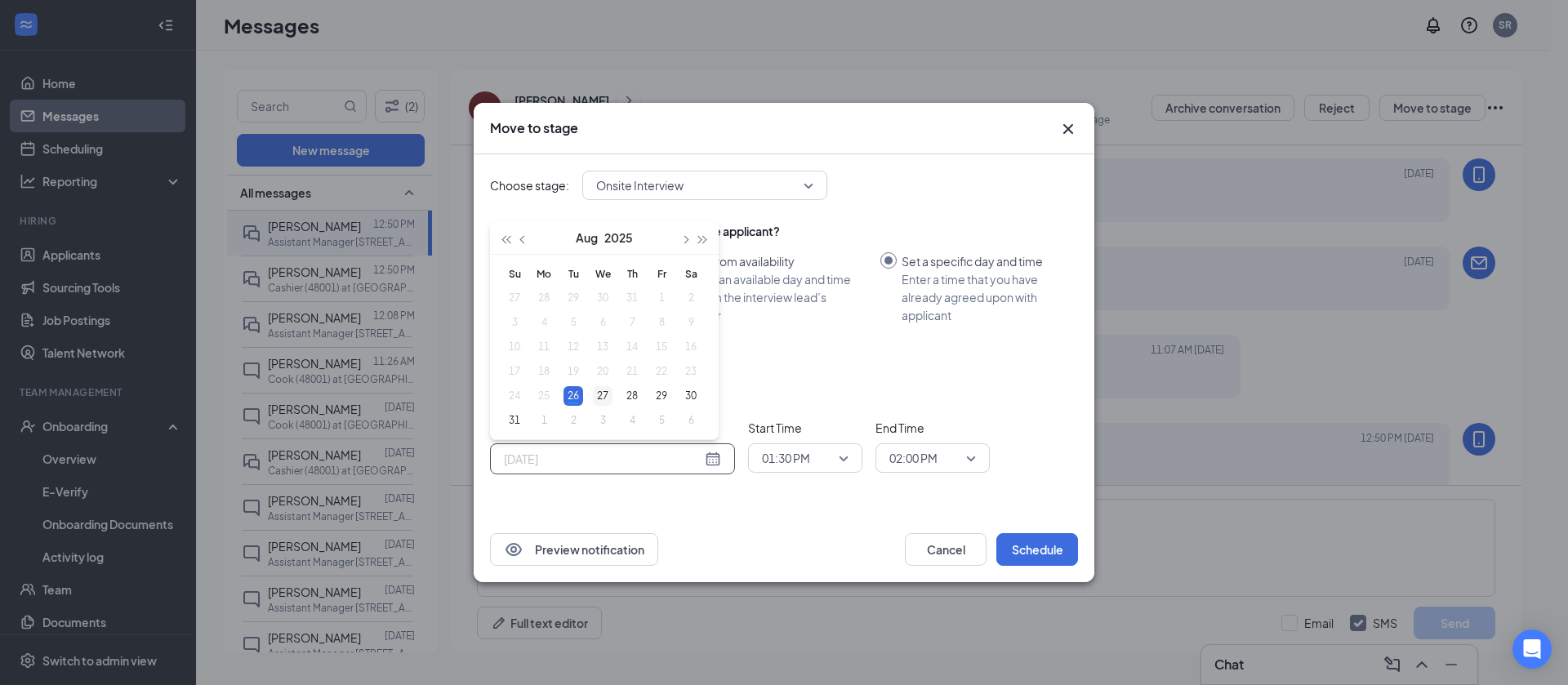
type input "[DATE]"
click at [598, 399] on div "27" at bounding box center [603, 396] width 20 height 20
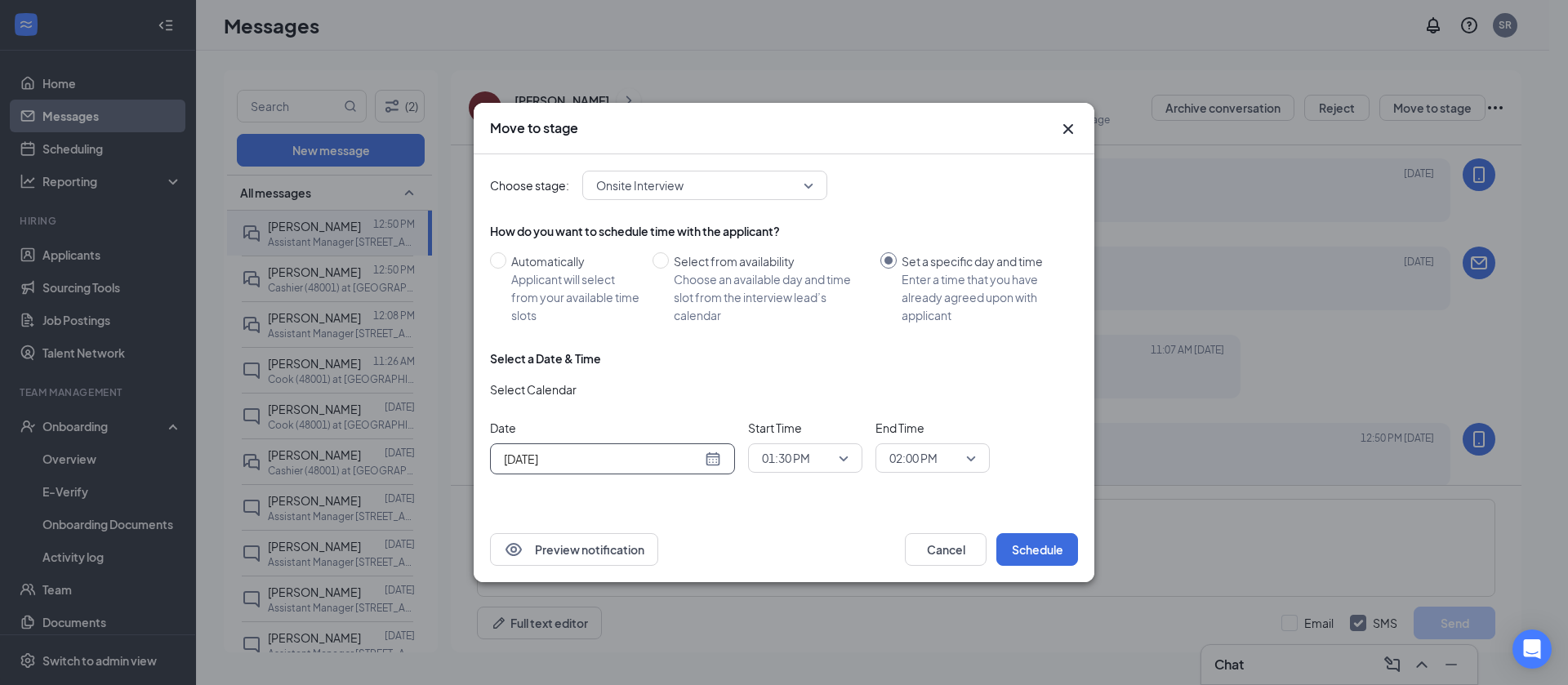
click at [782, 452] on span "01:30 PM" at bounding box center [786, 458] width 48 height 25
click at [808, 336] on span "03:45 PM" at bounding box center [785, 328] width 48 height 18
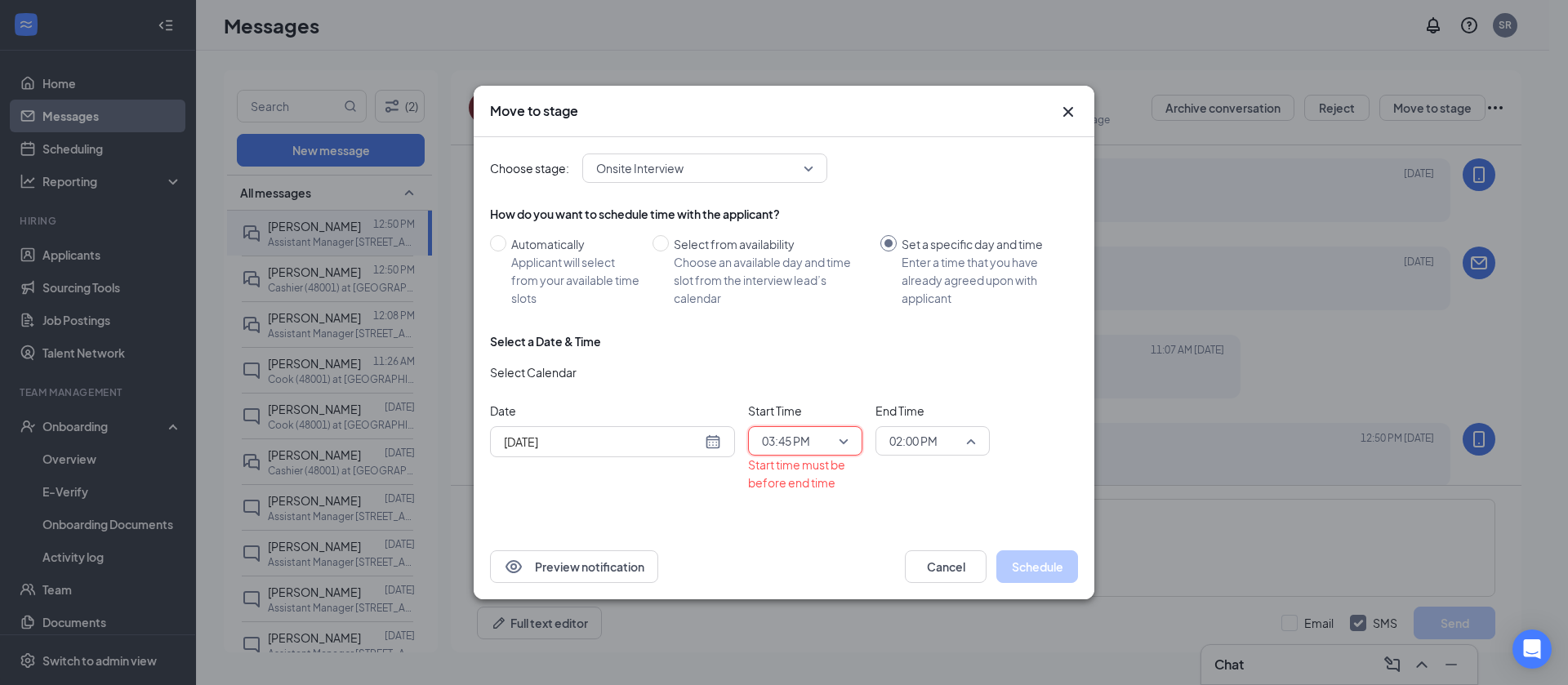
click at [917, 435] on span "02:00 PM" at bounding box center [913, 441] width 48 height 25
click at [934, 376] on span "04:15 PM" at bounding box center [913, 377] width 48 height 18
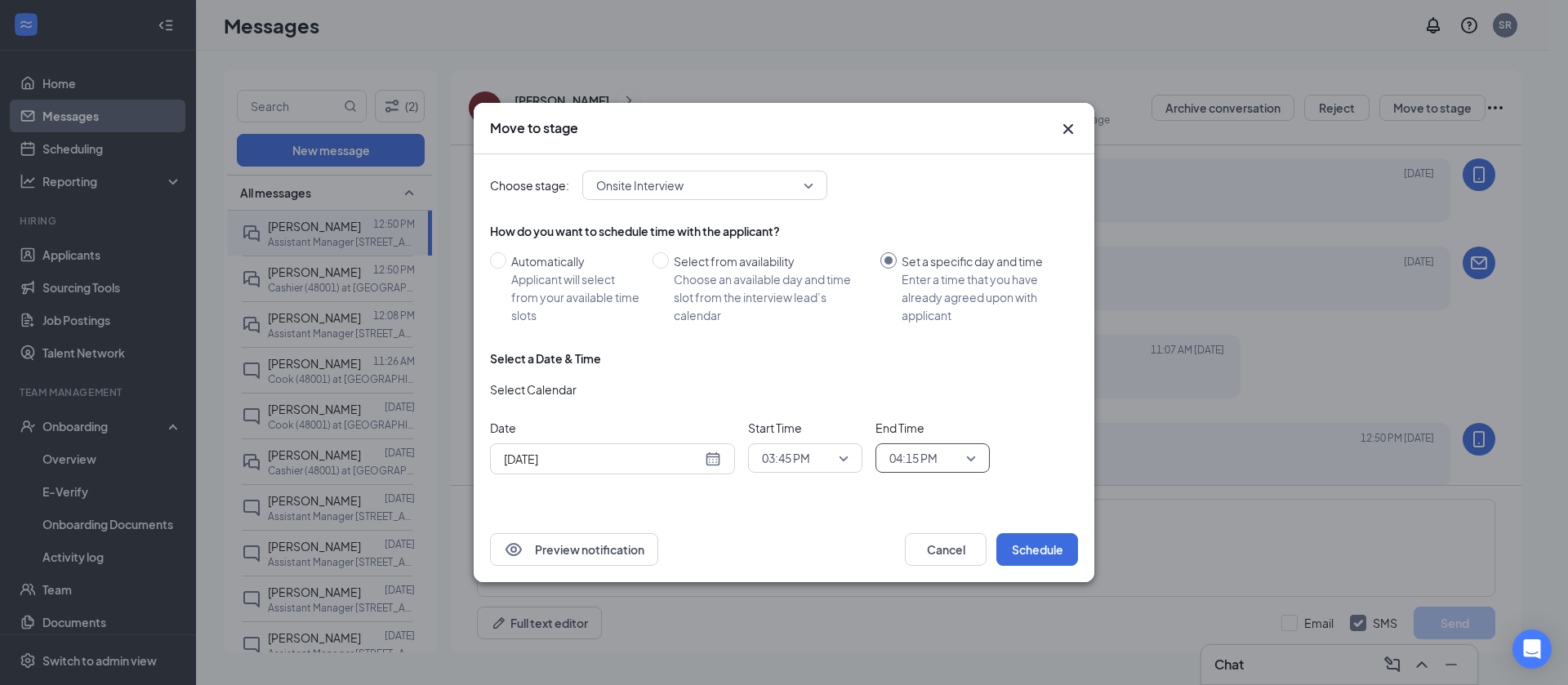
click at [839, 456] on span "03:45 PM" at bounding box center [805, 458] width 87 height 25
click at [786, 290] on span "03:30 PM" at bounding box center [785, 289] width 48 height 18
click at [846, 455] on span "03:30 PM" at bounding box center [805, 458] width 87 height 25
click at [822, 338] on div "03:45 PM" at bounding box center [805, 329] width 114 height 38
click at [1052, 543] on button "Schedule" at bounding box center [1037, 549] width 82 height 33
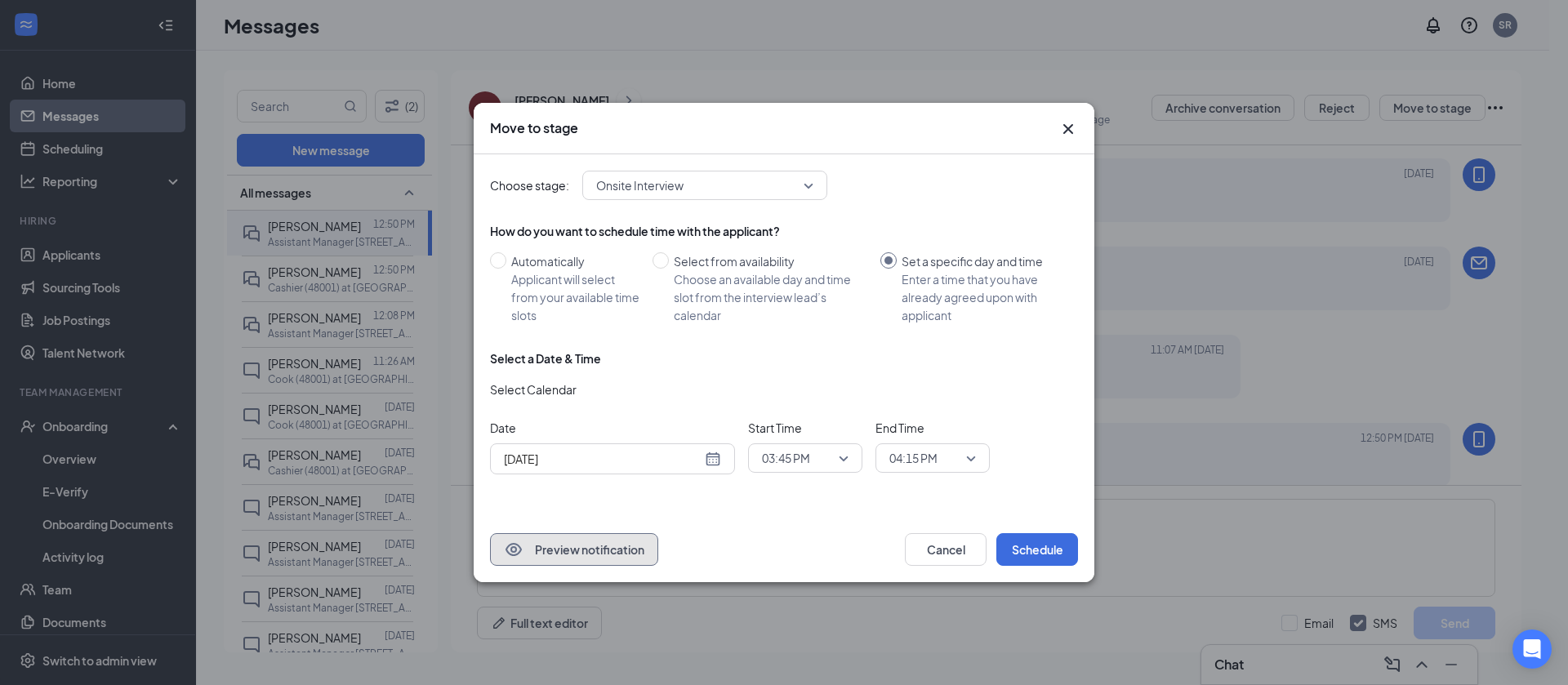
click at [591, 545] on button "Preview notification" at bounding box center [574, 549] width 168 height 33
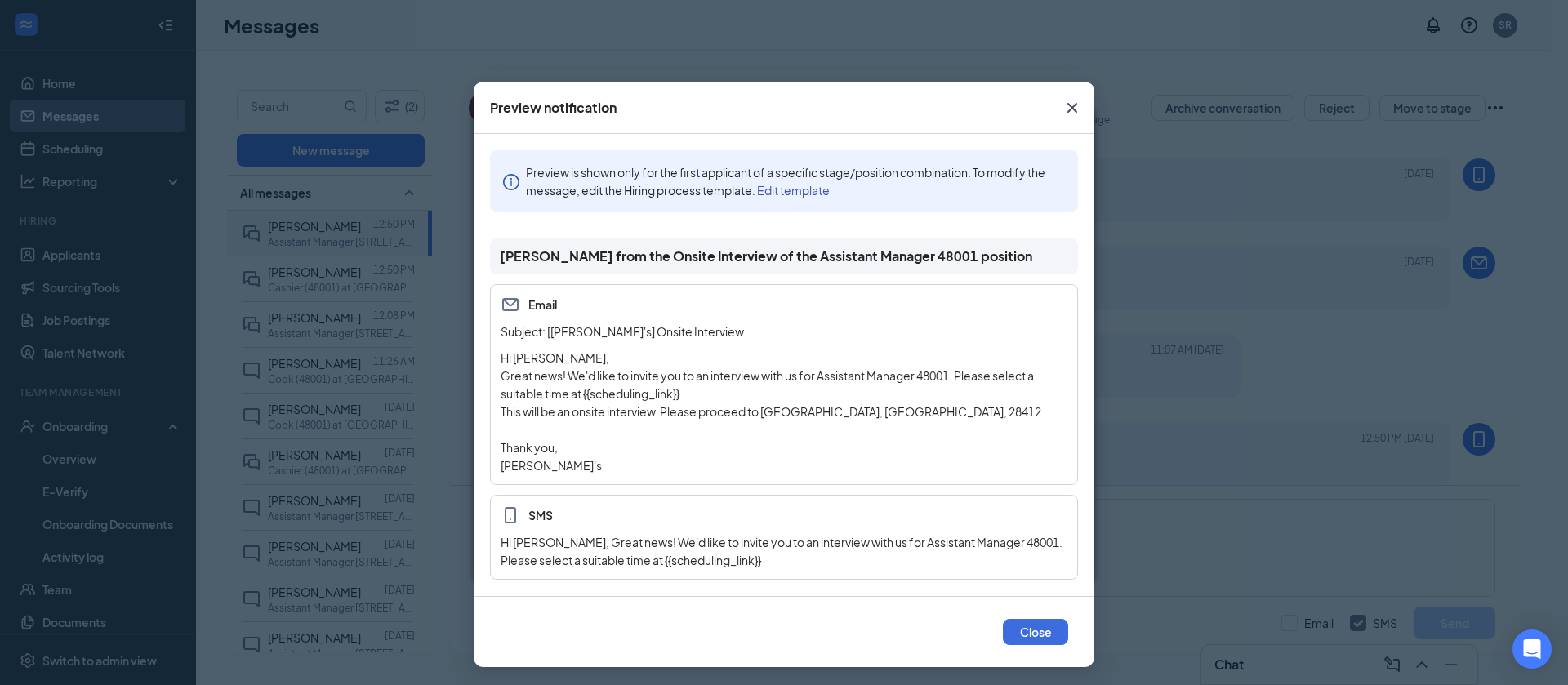
click at [1063, 100] on icon "Cross" at bounding box center [1073, 108] width 20 height 20
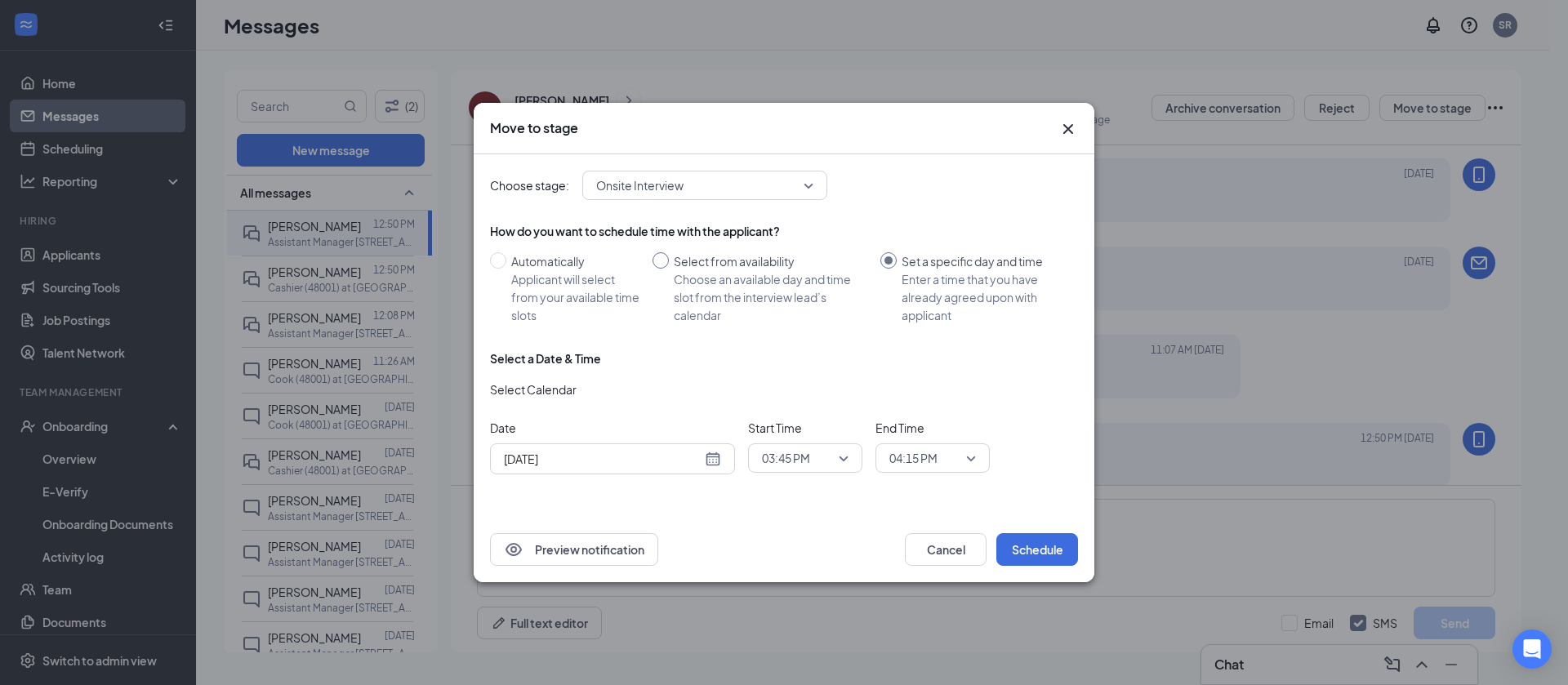
click at [667, 262] on input "Select from availability Choose an available day and time slot from the intervi…" at bounding box center [661, 260] width 16 height 16
radio input "true"
radio input "false"
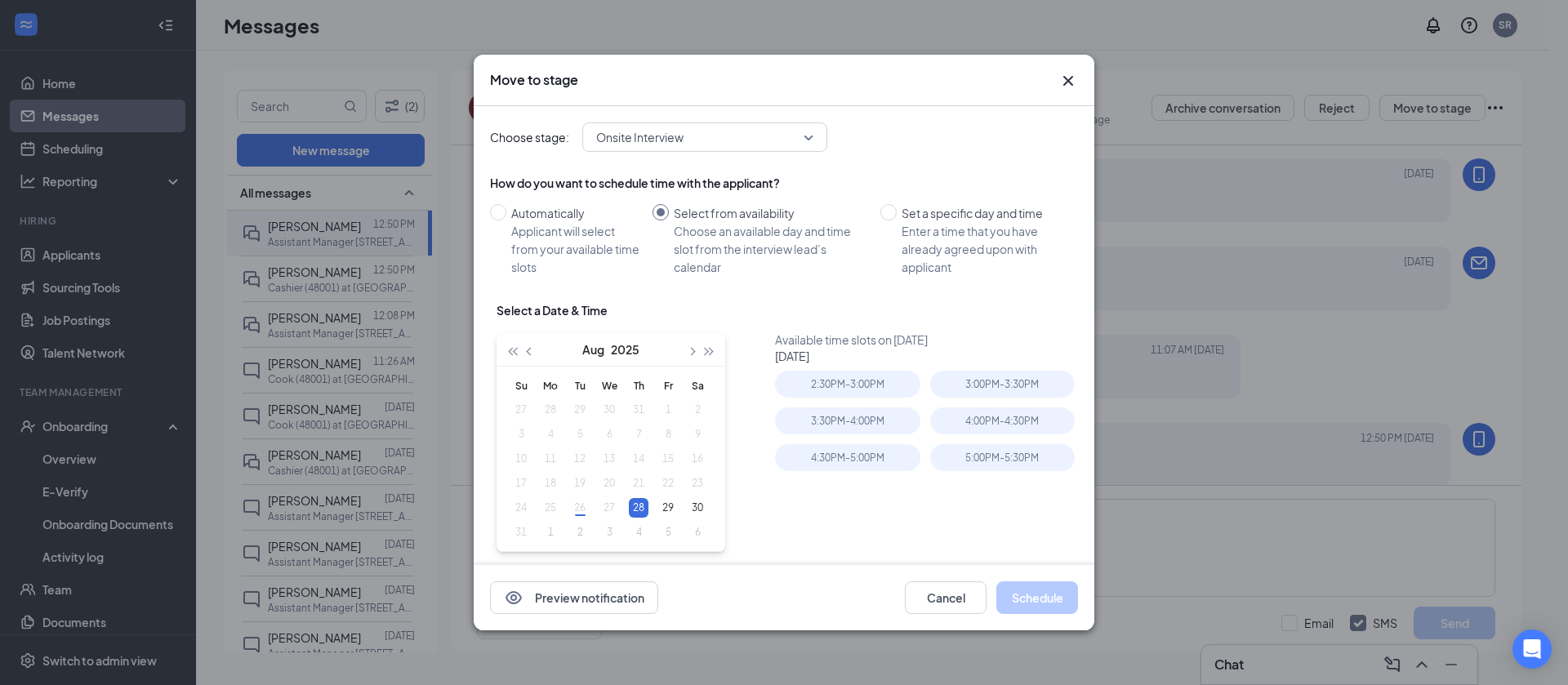
type input "[DATE]"
click at [608, 502] on table "Su Mo Tu We Th Fr Sa 27 28 29 30 31 1 2 3 4 5 6 7 8 9 10 11 12 13 14 15 16 17 1…" at bounding box center [609, 459] width 206 height 172
click at [1061, 71] on icon "Cross" at bounding box center [1069, 81] width 20 height 20
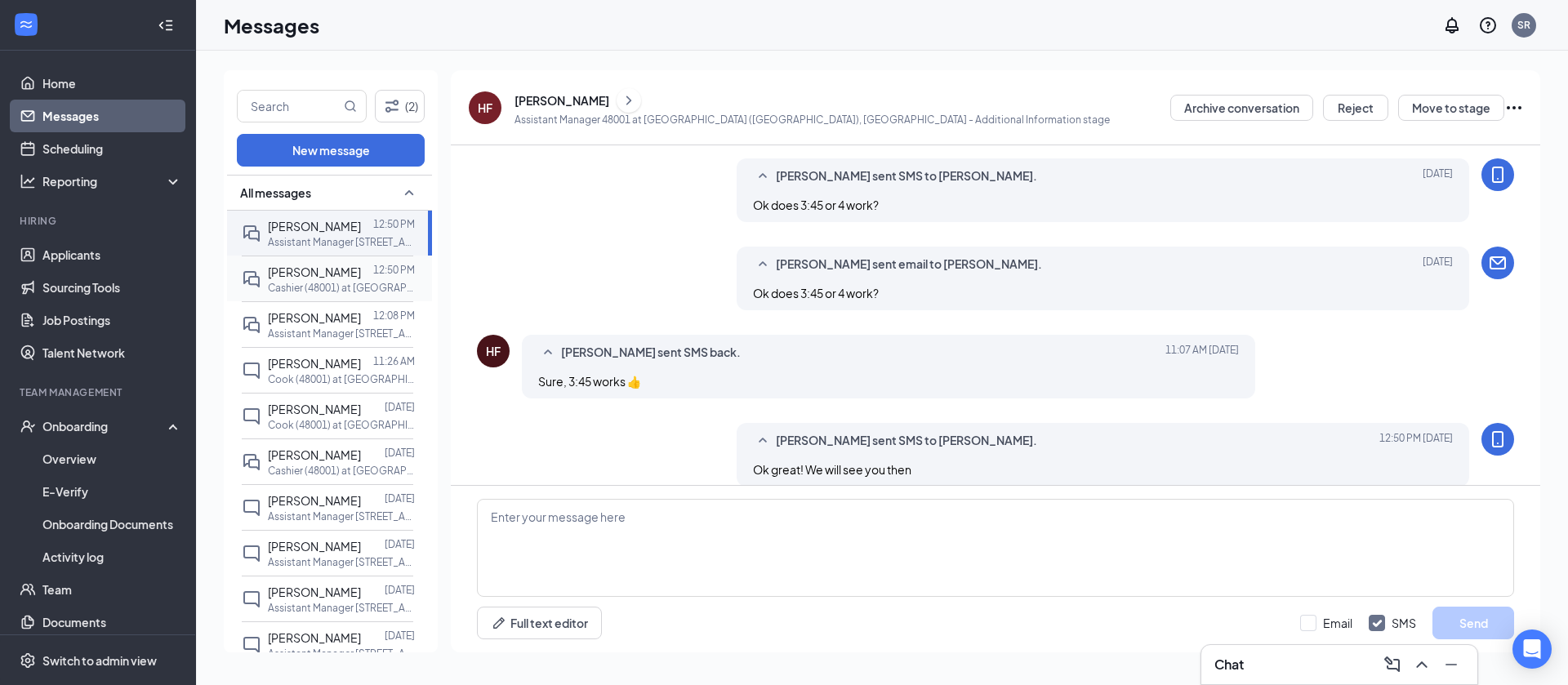
click at [302, 279] on span "[PERSON_NAME]" at bounding box center [314, 272] width 93 height 15
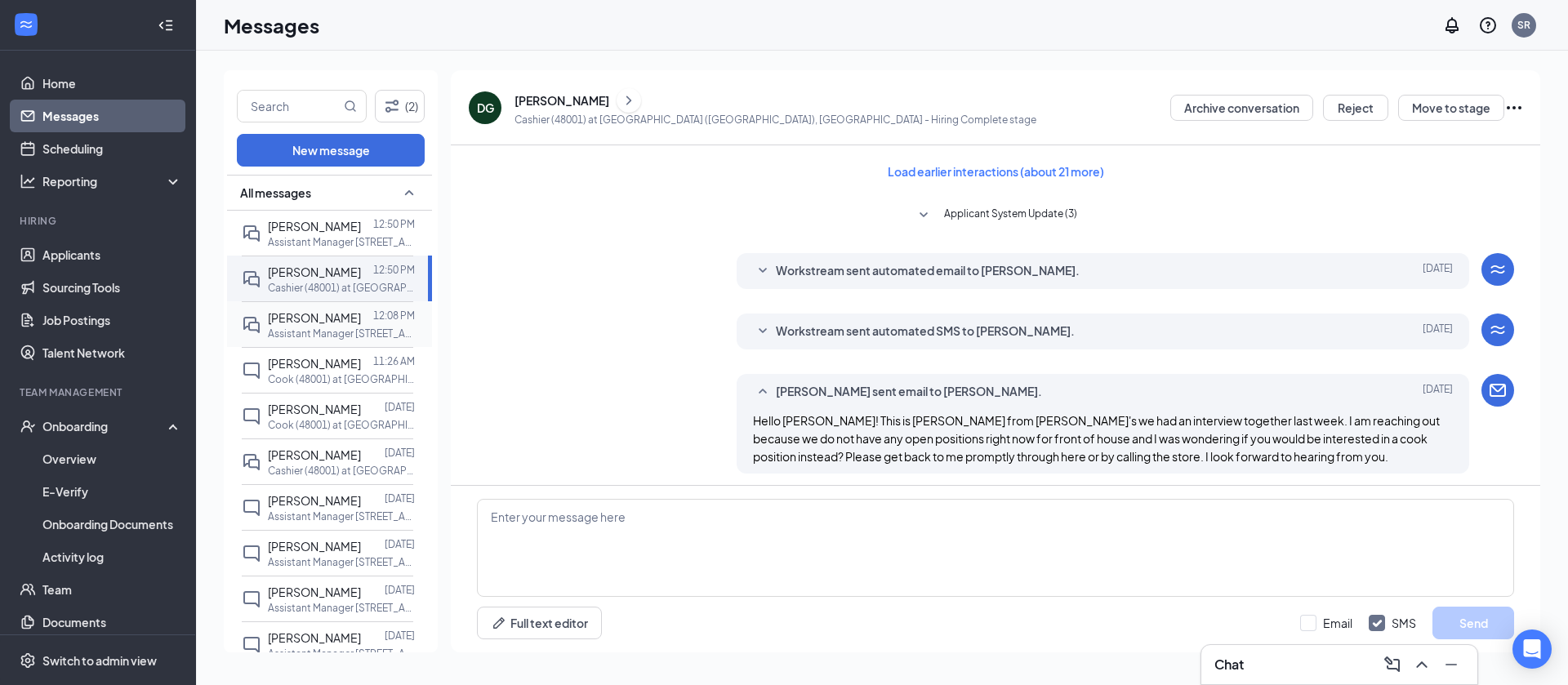
scroll to position [376, 0]
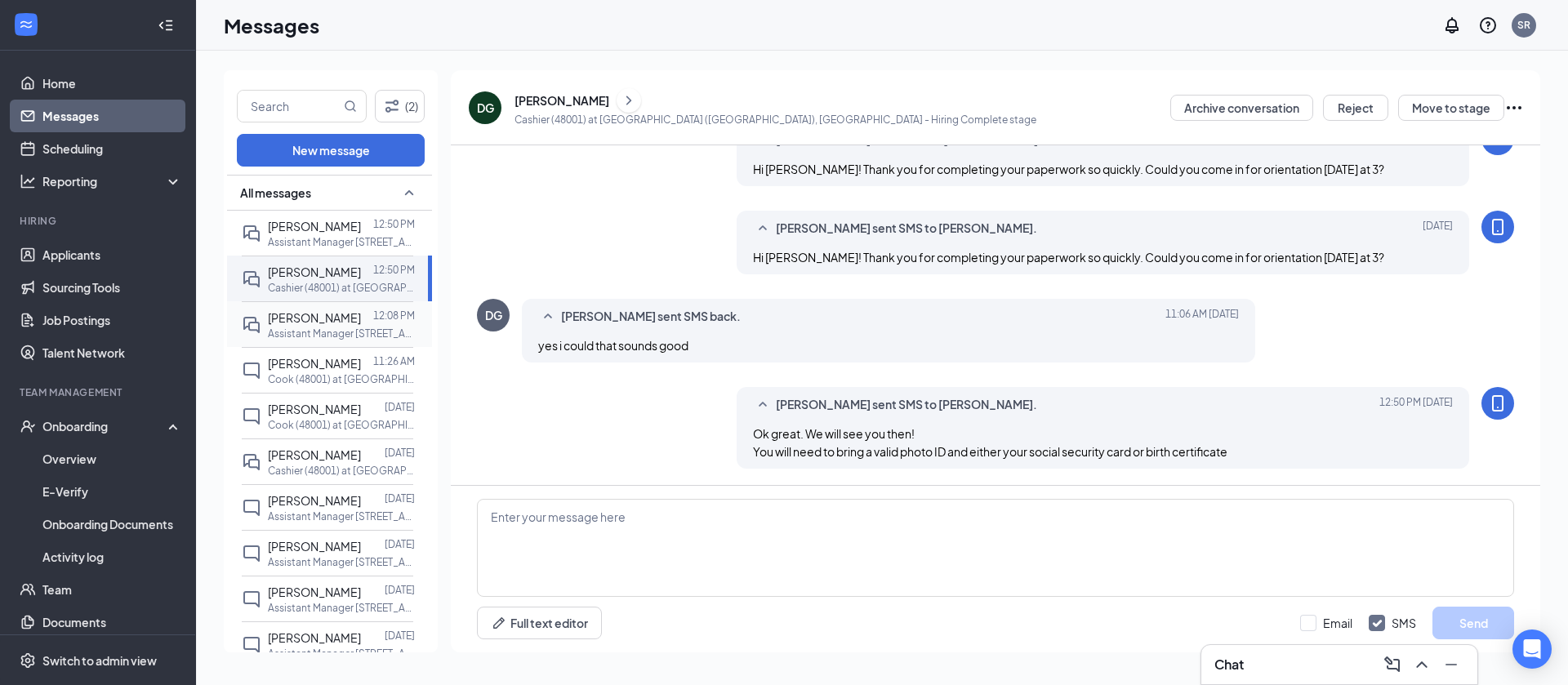
click at [331, 341] on p "Assistant Manager [STREET_ADDRESS]" at bounding box center [341, 334] width 147 height 14
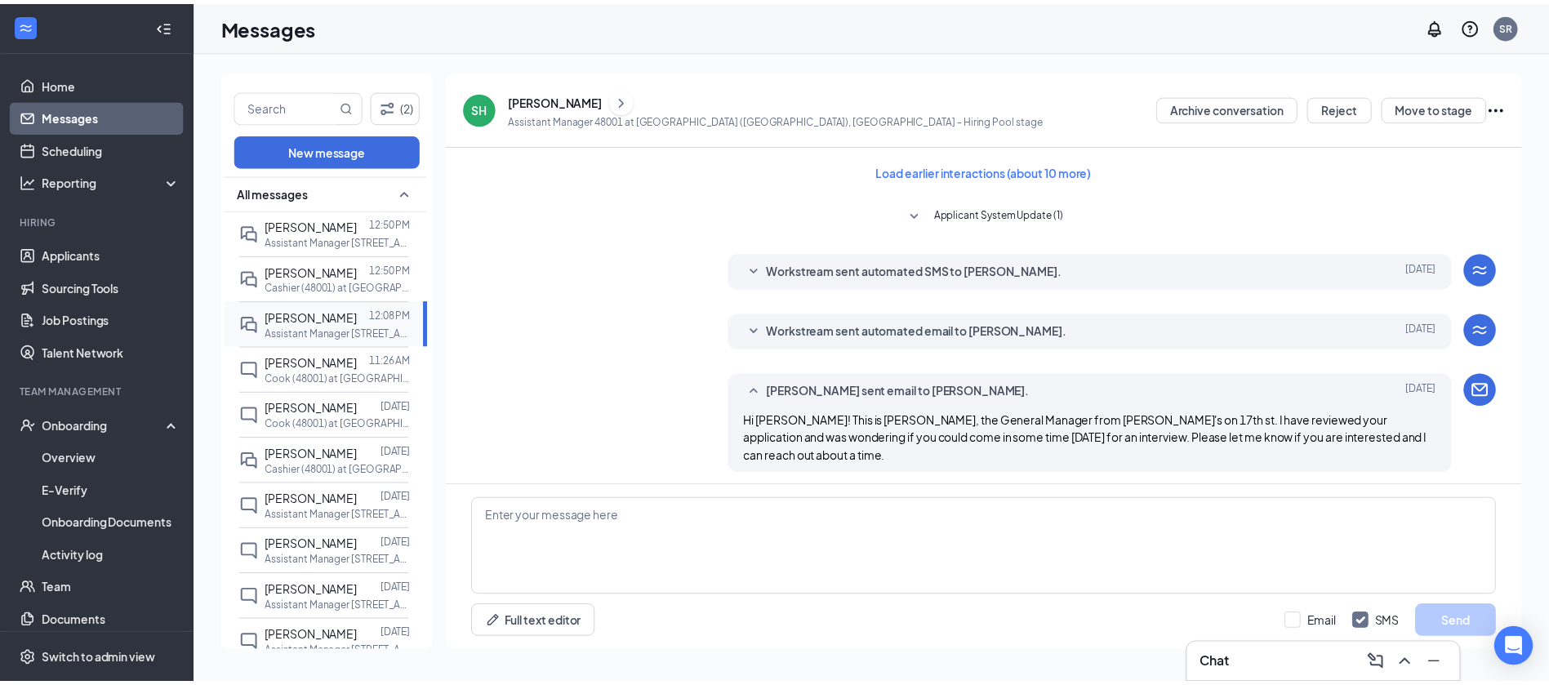
scroll to position [570, 0]
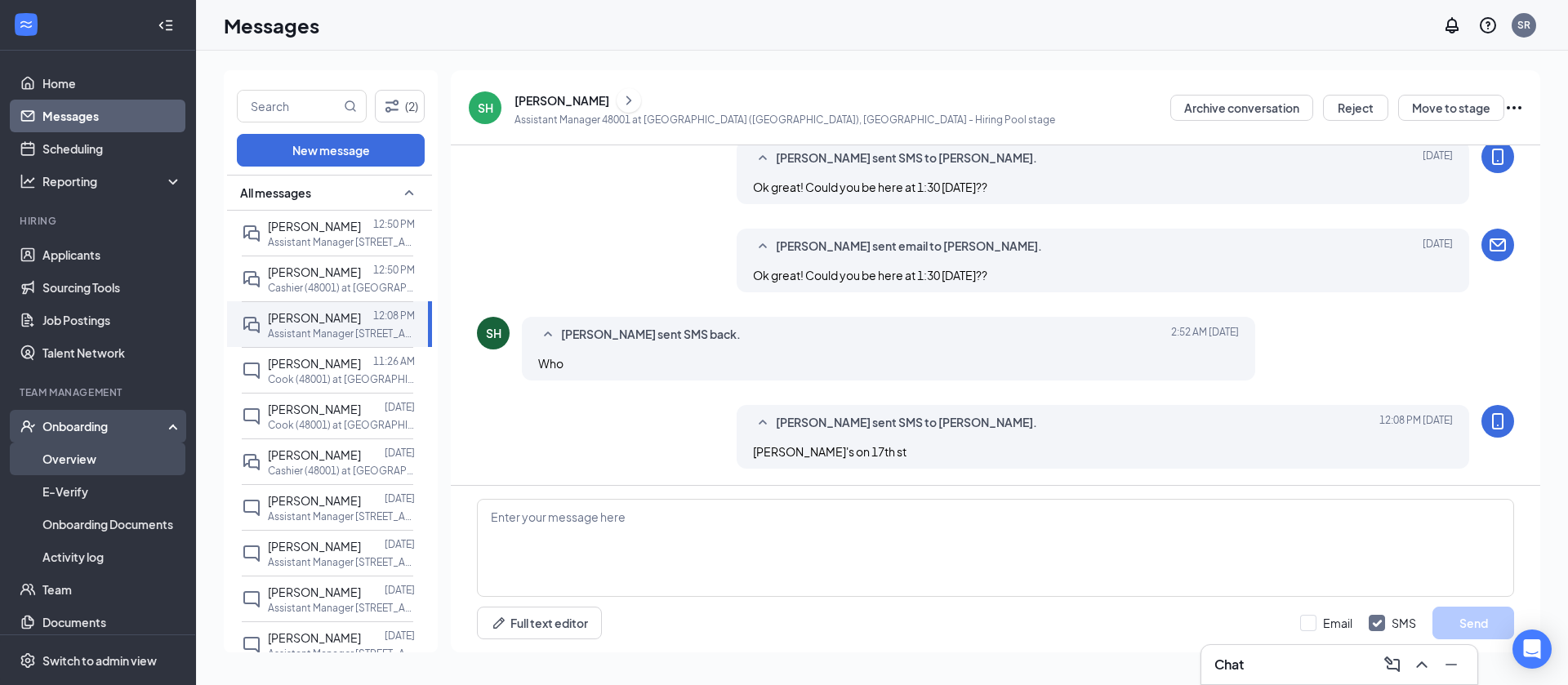
click at [85, 461] on link "Overview" at bounding box center [112, 459] width 140 height 33
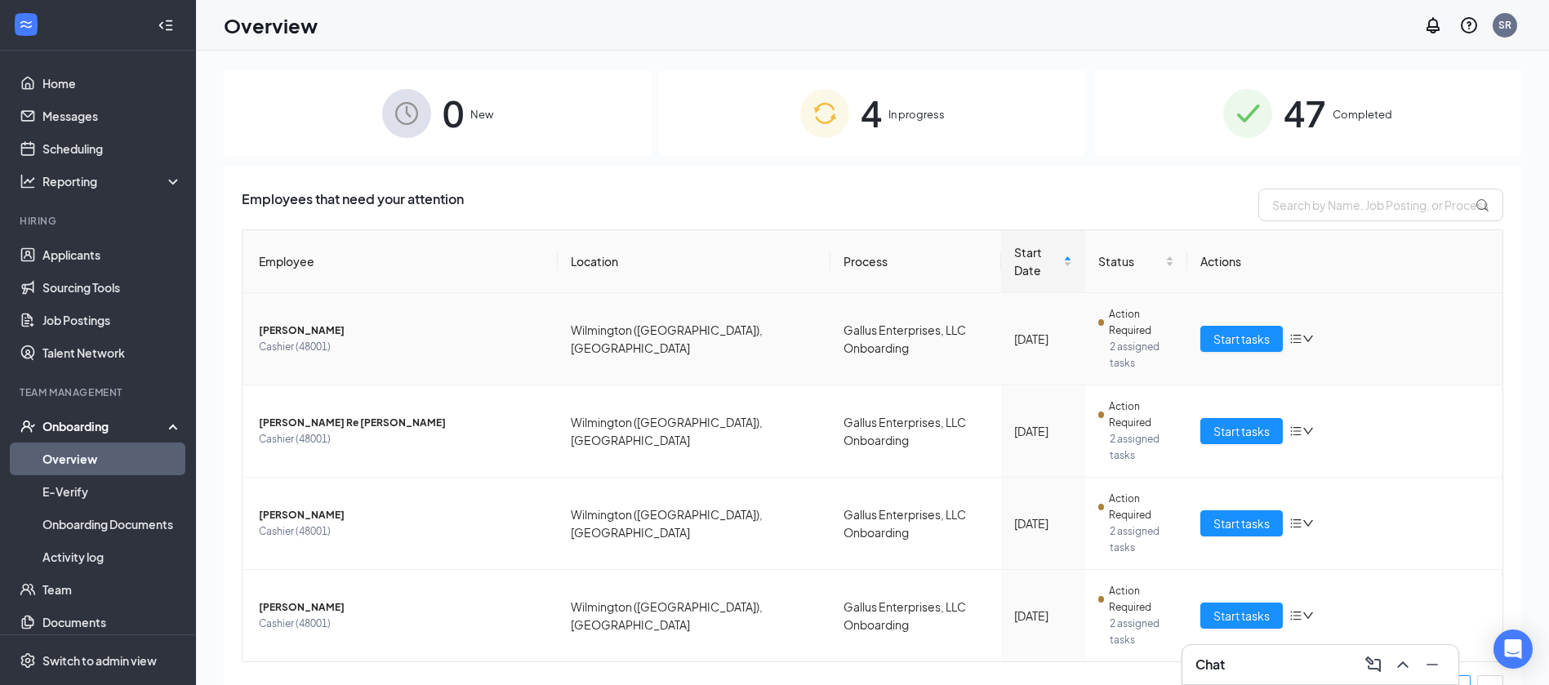
click at [295, 323] on span "[PERSON_NAME]" at bounding box center [402, 331] width 286 height 16
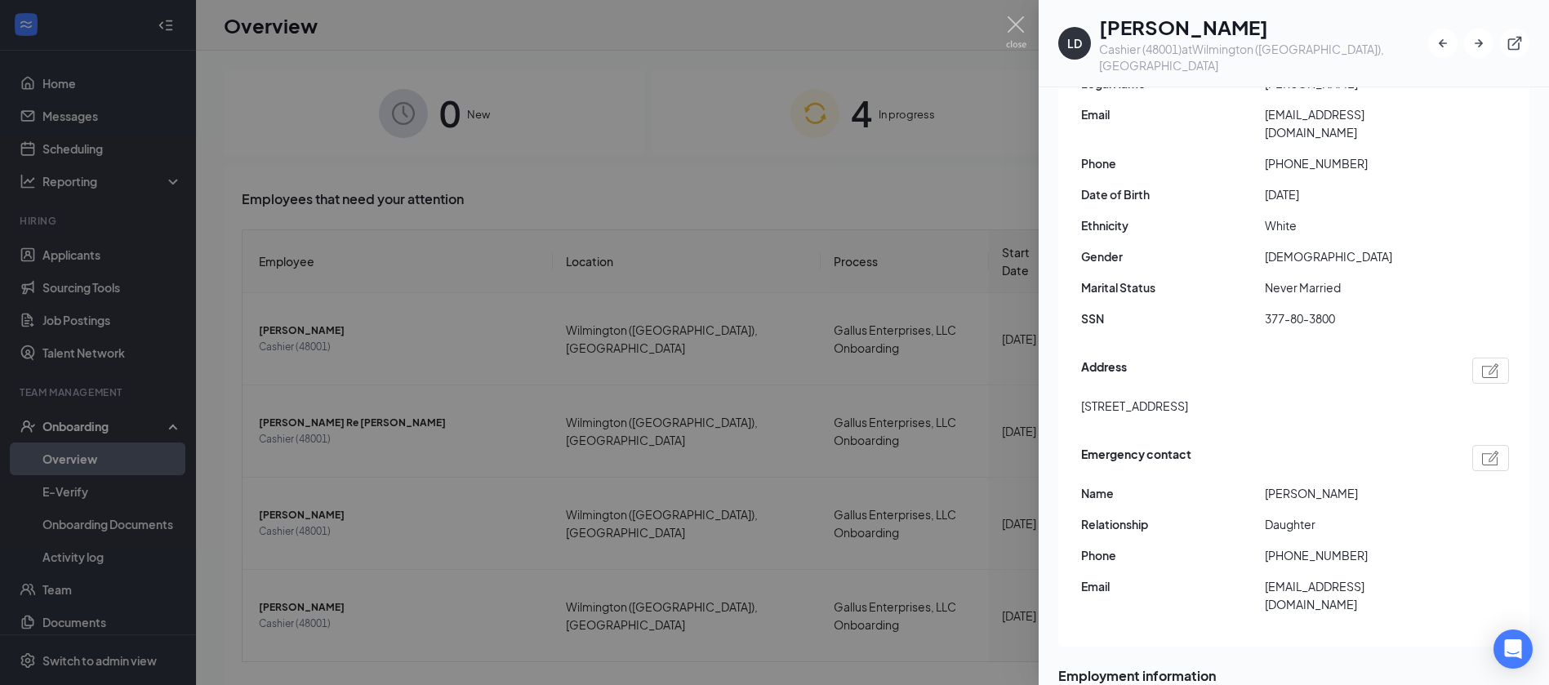
scroll to position [252, 0]
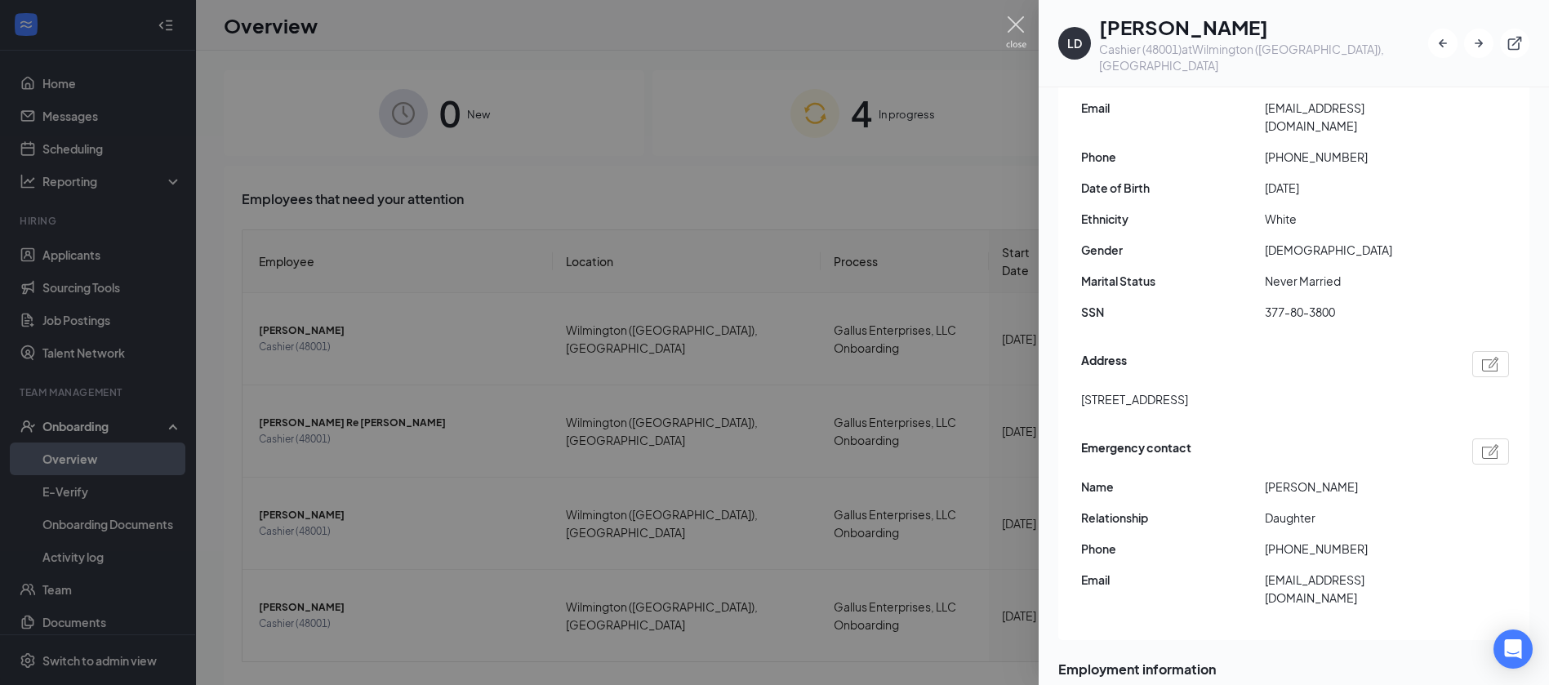
click at [1010, 27] on img at bounding box center [1016, 32] width 20 height 32
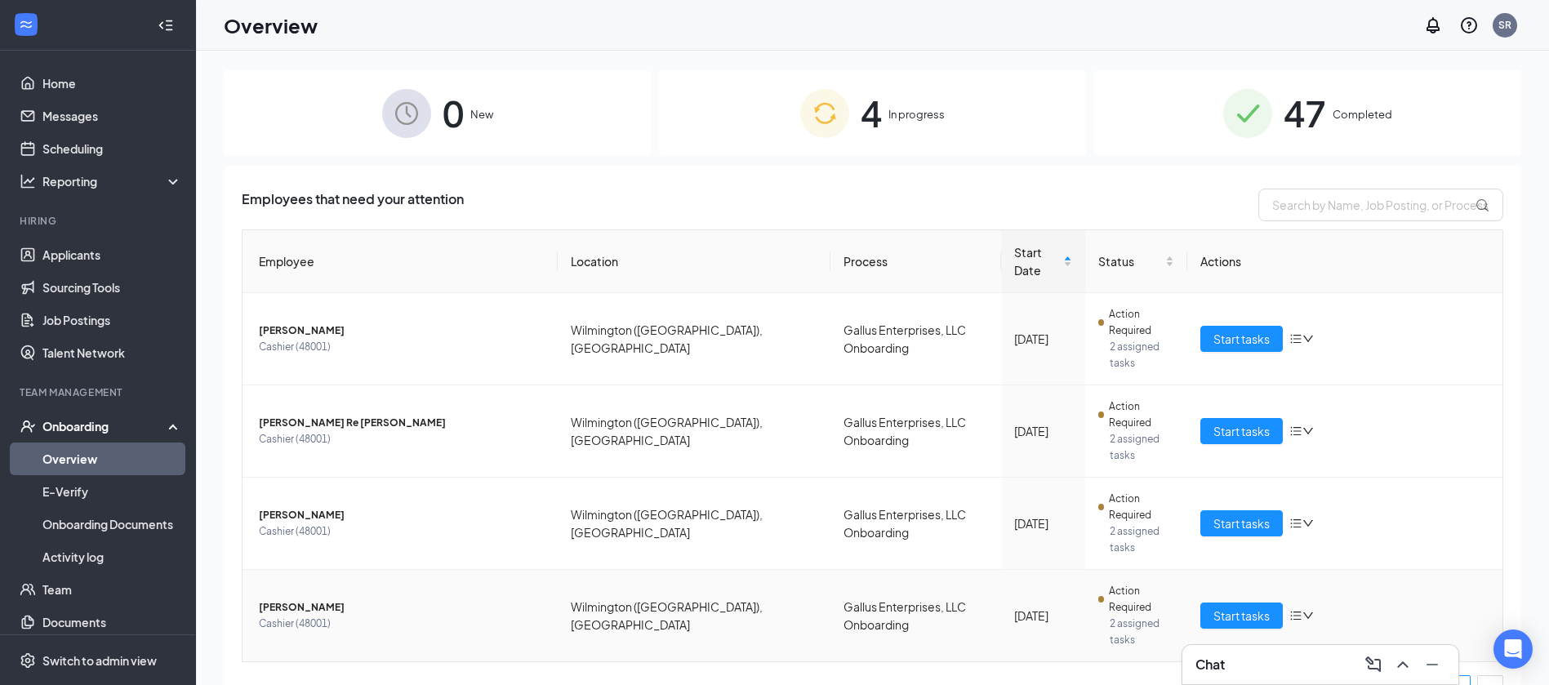
click at [355, 600] on span "[PERSON_NAME]" at bounding box center [402, 608] width 286 height 16
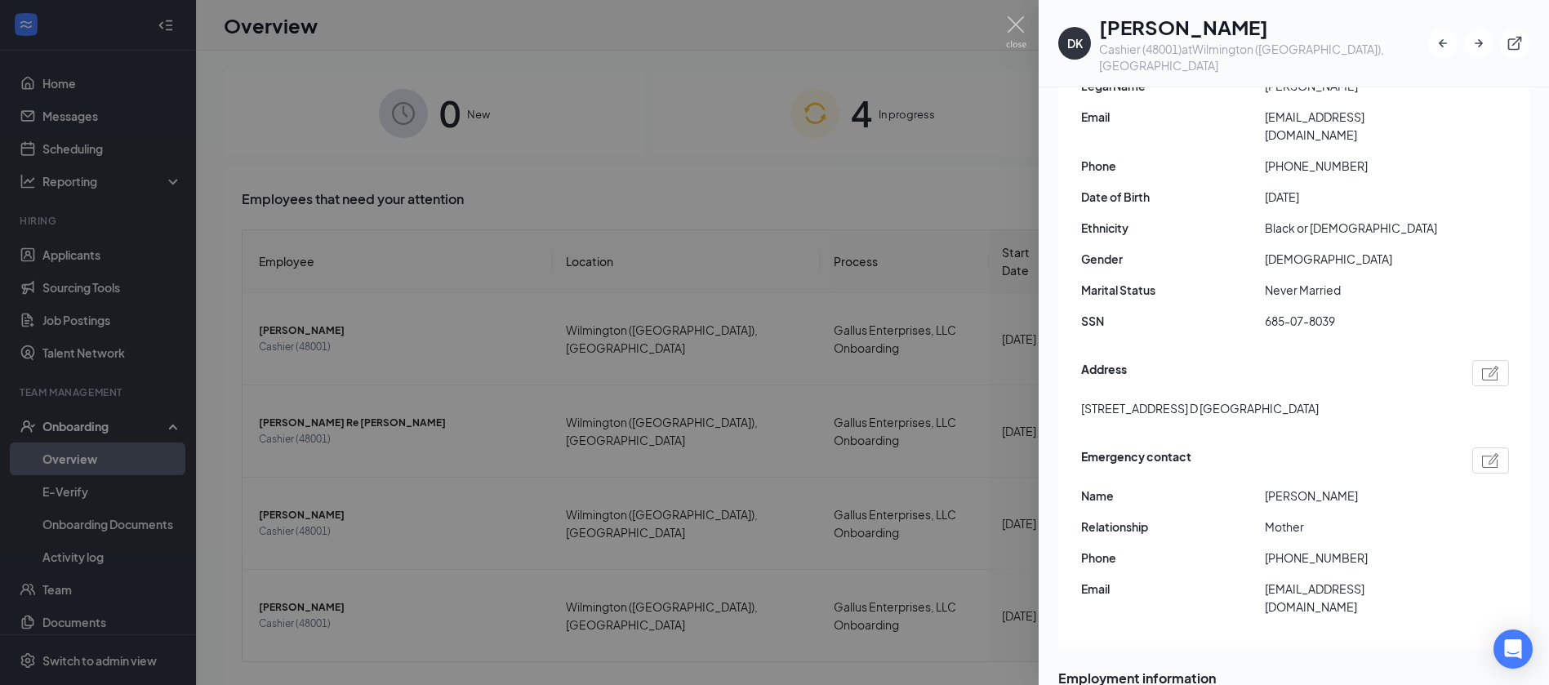
scroll to position [257, 0]
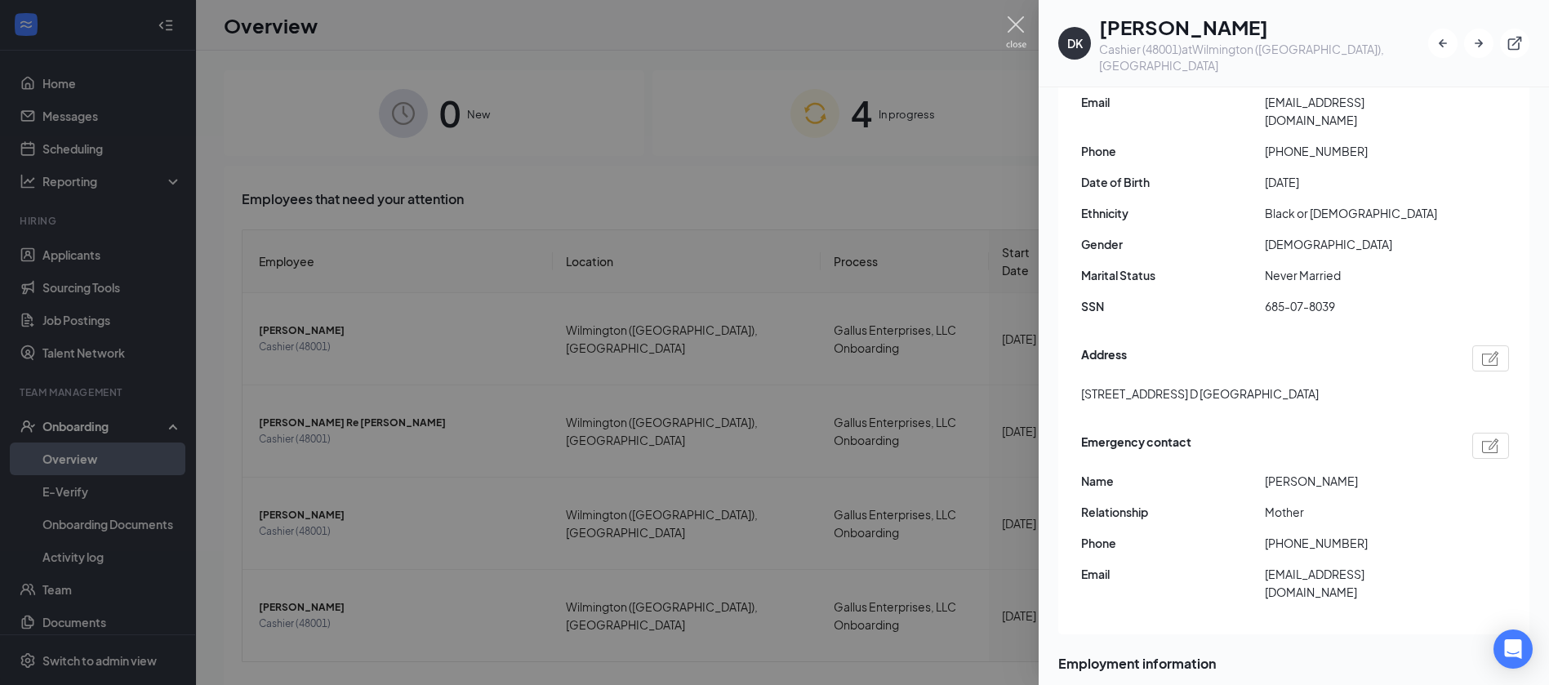
click at [1017, 33] on img at bounding box center [1016, 32] width 20 height 32
